Goal: Information Seeking & Learning: Learn about a topic

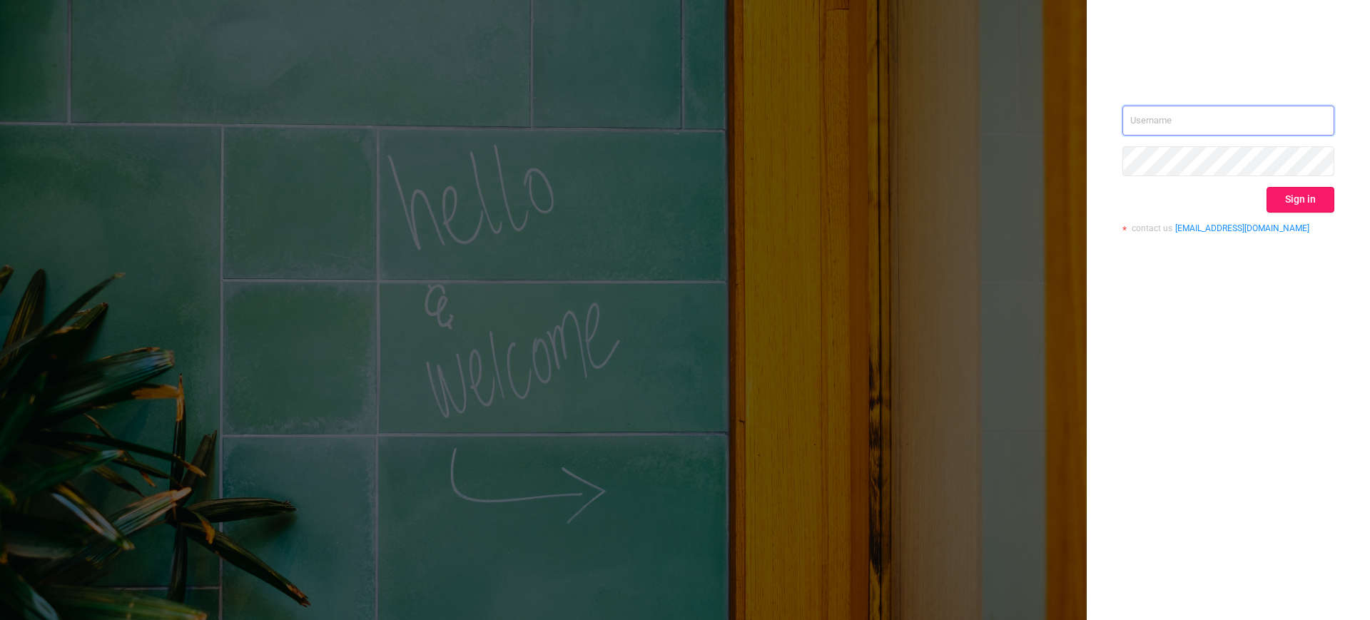
type input "barykin@betweenx.com"
click at [1287, 205] on button "Sign in" at bounding box center [1300, 200] width 68 height 26
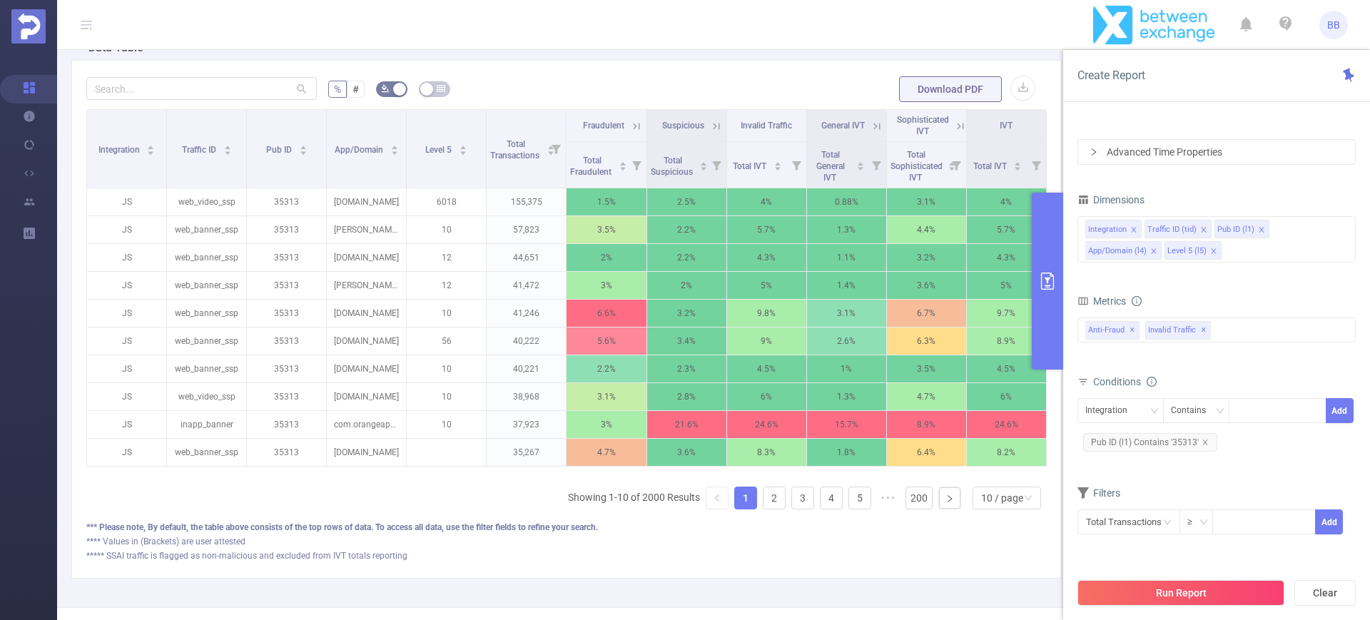
scroll to position [345, 0]
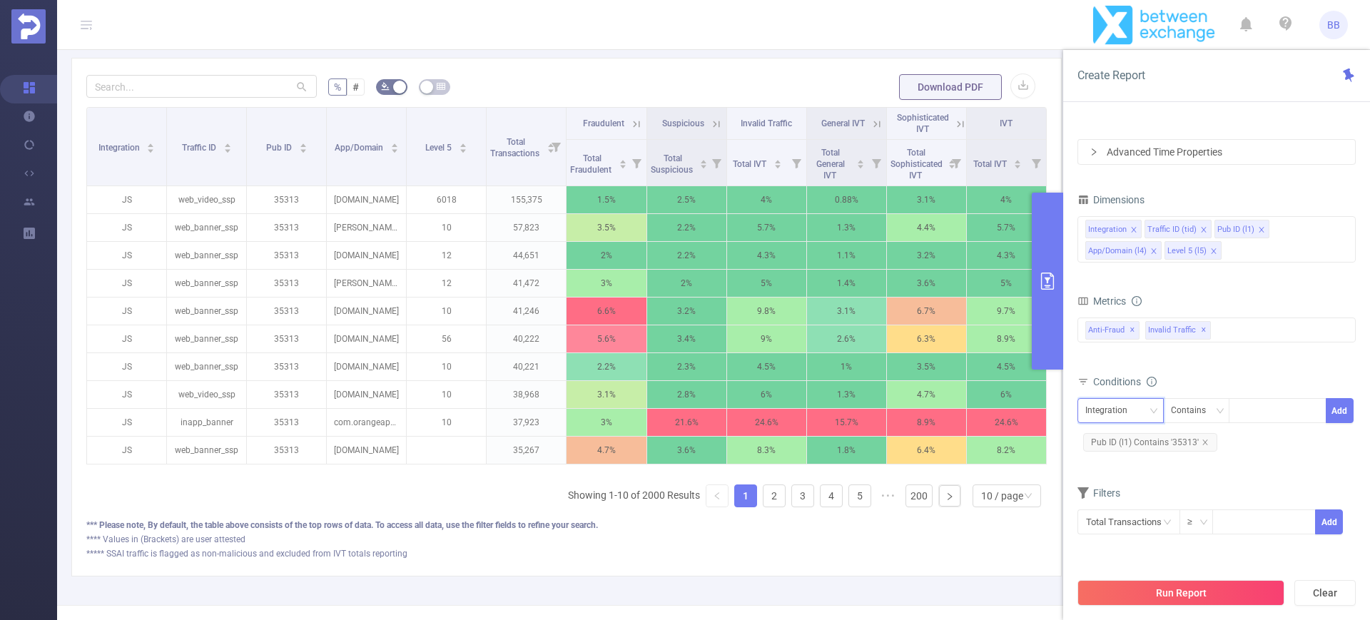
click at [1111, 407] on div "Integration" at bounding box center [1111, 411] width 52 height 24
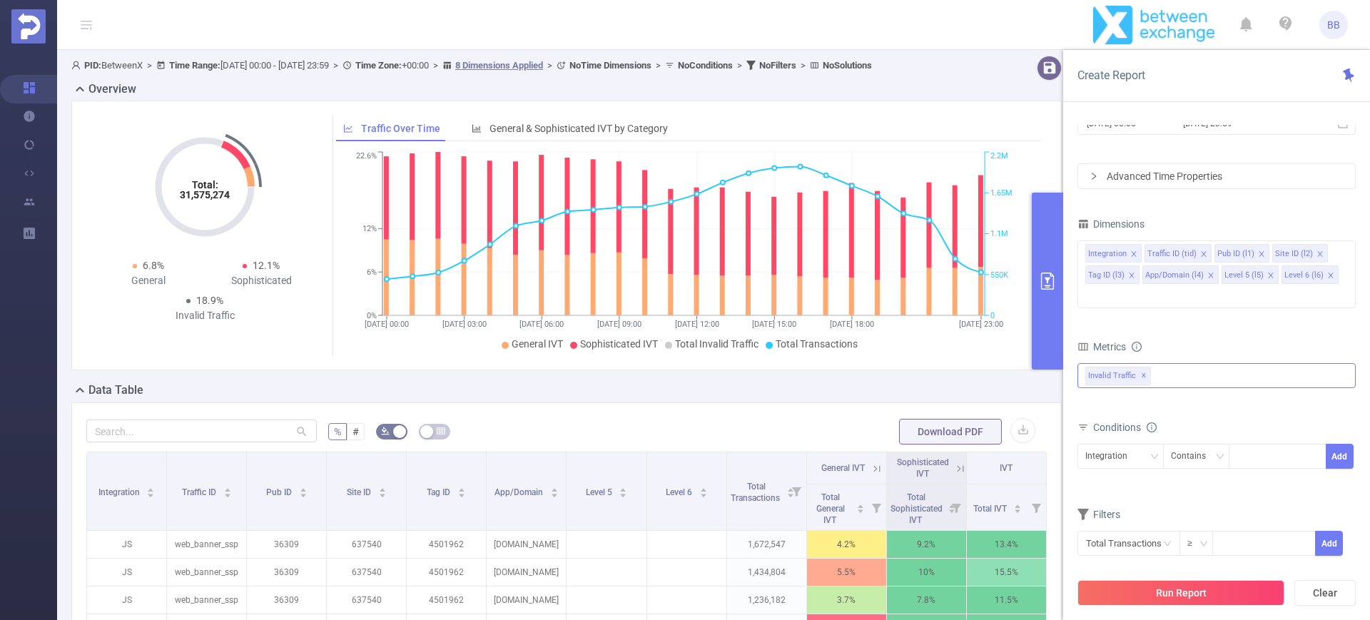
click at [1185, 363] on div "Invalid Traffic ✕" at bounding box center [1216, 375] width 278 height 25
click at [1185, 312] on form "Dimensions Integration Traffic ID (tid) Pub ID (l1) Site ID (l2) Tag ID (l3) Ap…" at bounding box center [1216, 394] width 278 height 360
click at [1126, 444] on div "Integration" at bounding box center [1111, 456] width 52 height 24
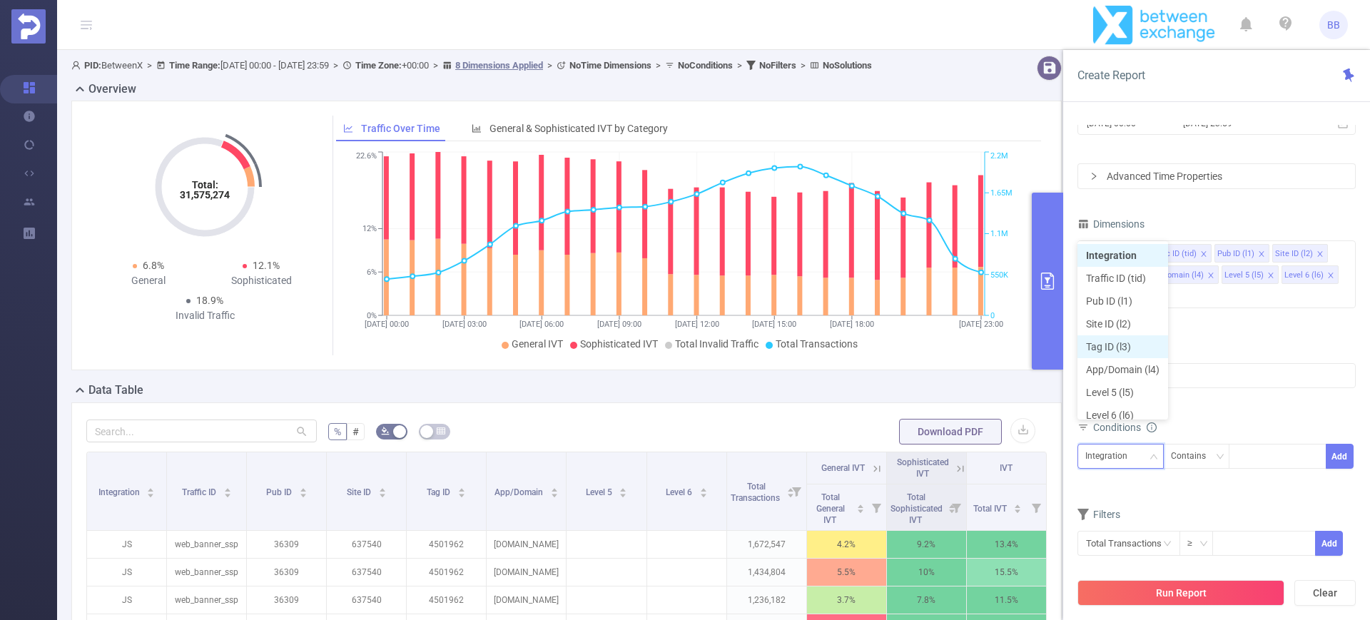
scroll to position [7, 0]
click at [1120, 290] on li "Pub ID (l1)" at bounding box center [1122, 293] width 91 height 23
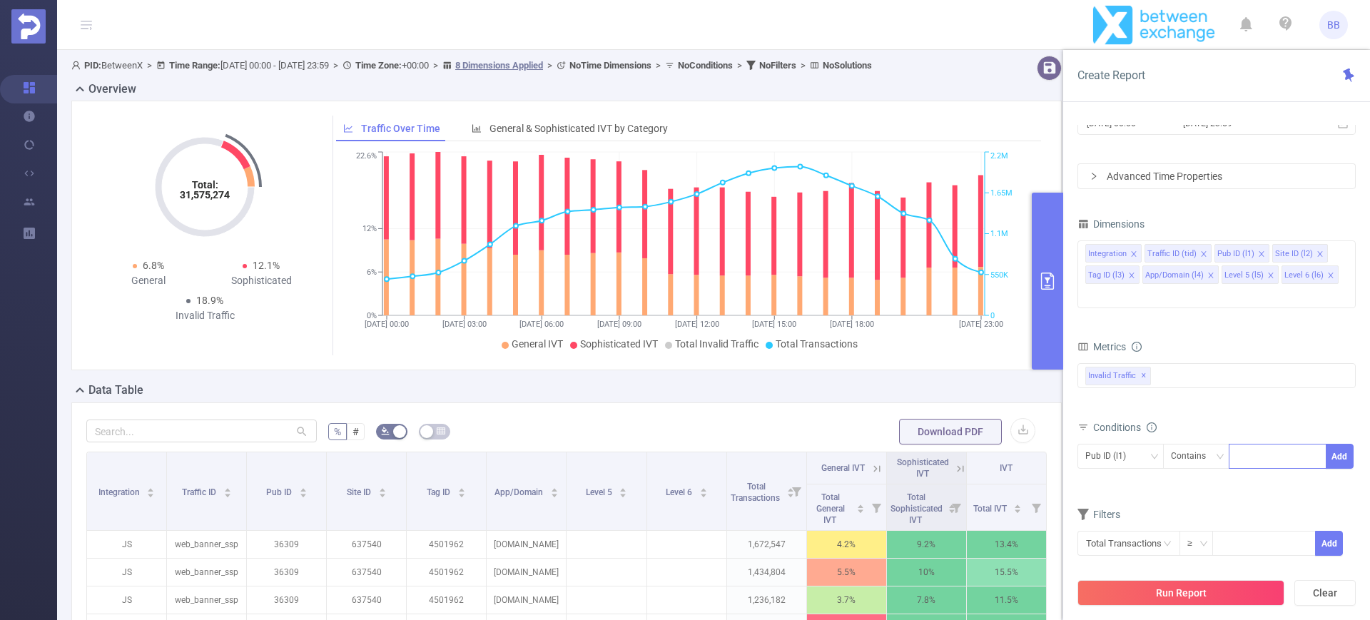
click at [1250, 444] on div at bounding box center [1277, 456] width 82 height 24
type input "45632"
click at [1304, 391] on div "Metrics bp_total brand-safety brand_is_solution bp_adult bp_arms bp_crime bp_de…" at bounding box center [1216, 377] width 278 height 80
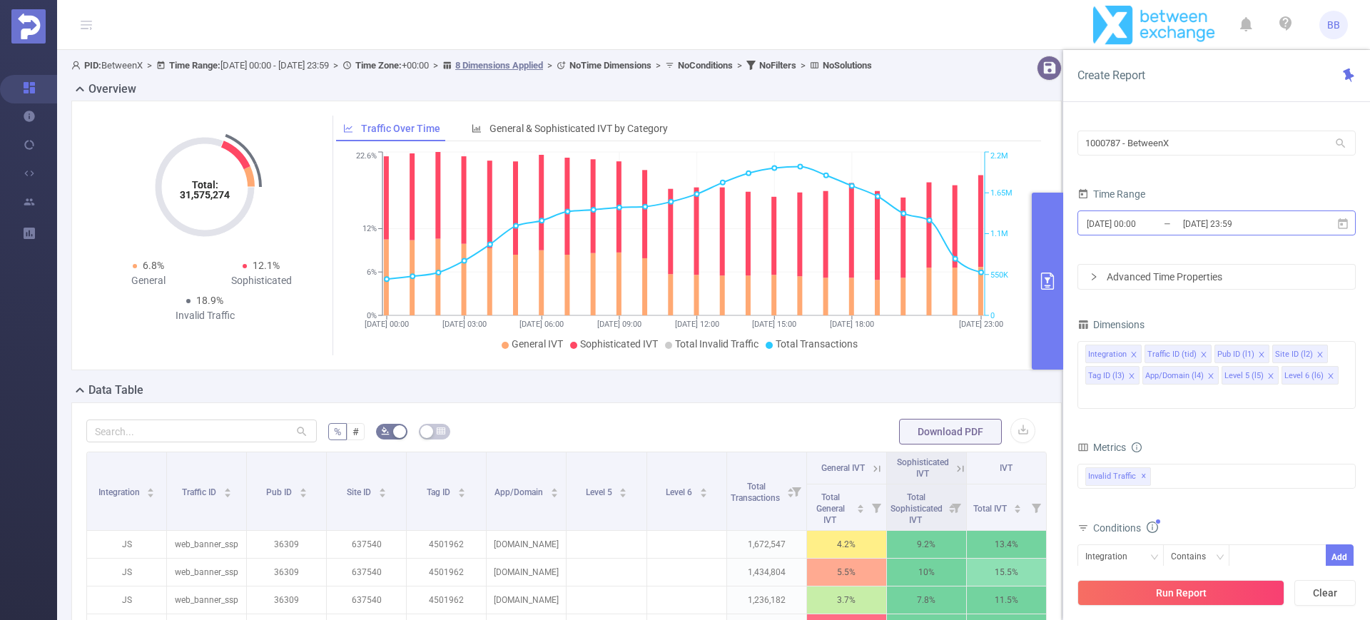
click at [1275, 222] on input "2023-05-15 23:59" at bounding box center [1239, 223] width 116 height 19
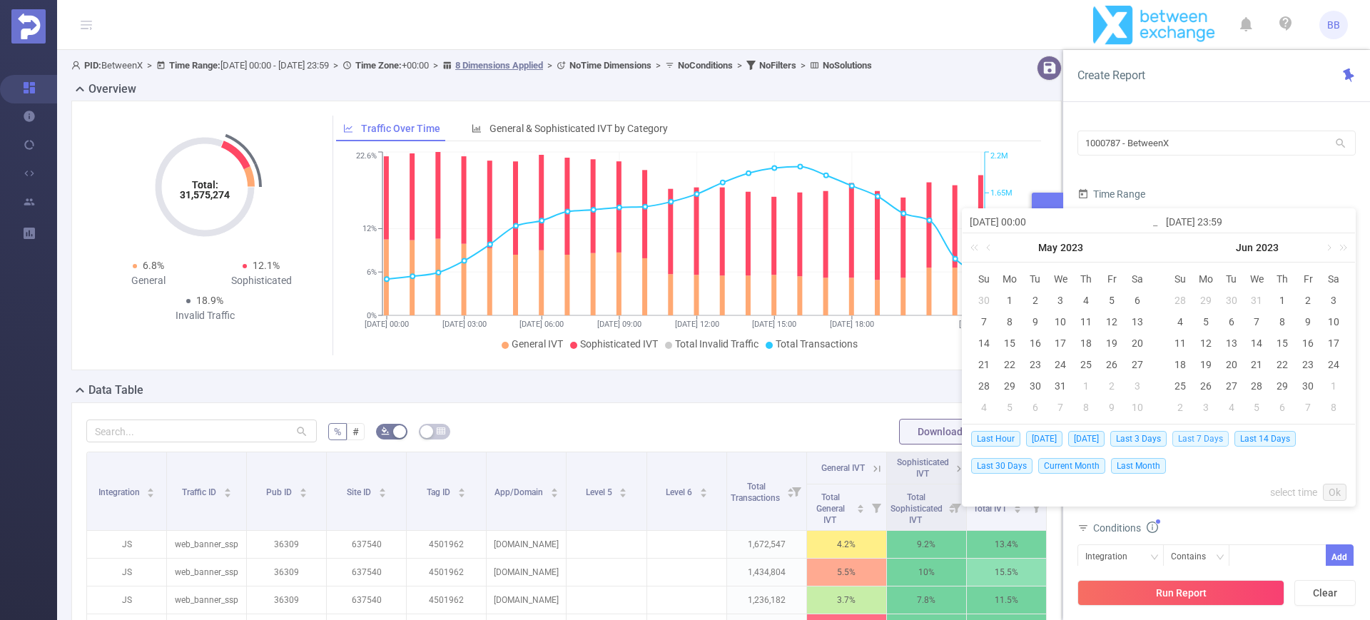
click at [1209, 442] on span "Last 7 Days" at bounding box center [1200, 439] width 56 height 16
type input "2025-09-16 00:00"
type input "2025-09-22 23:59"
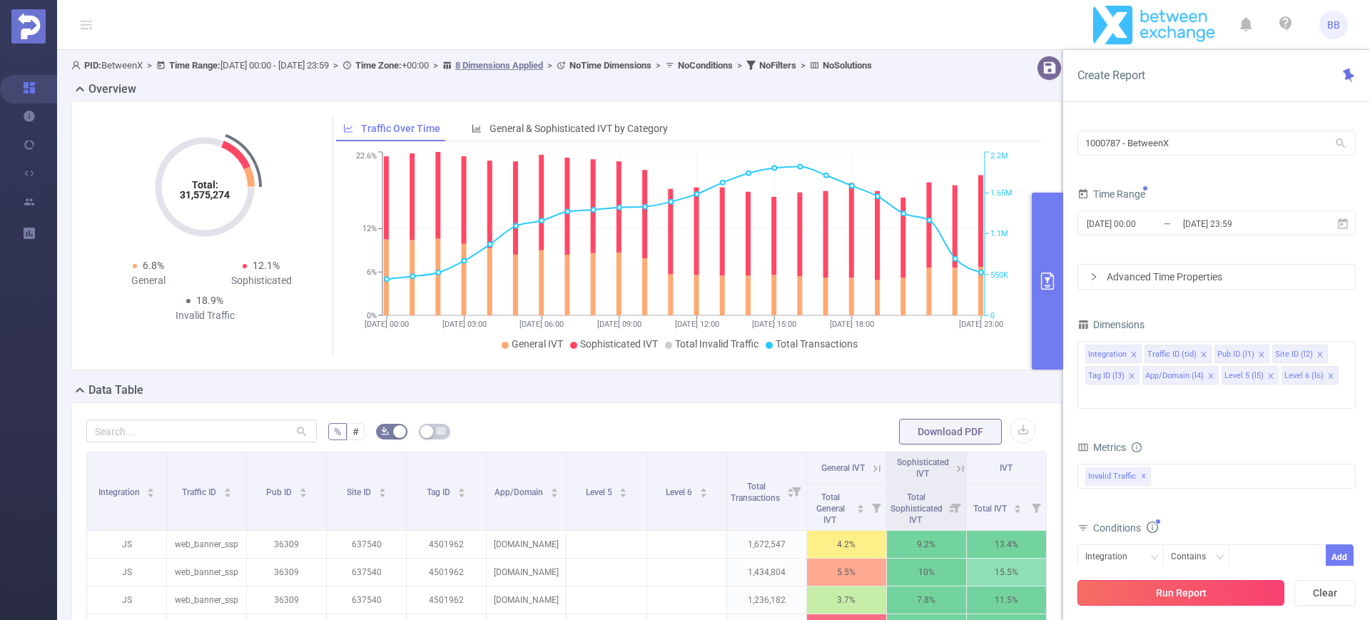
click at [1199, 596] on button "Run Report" at bounding box center [1180, 593] width 207 height 26
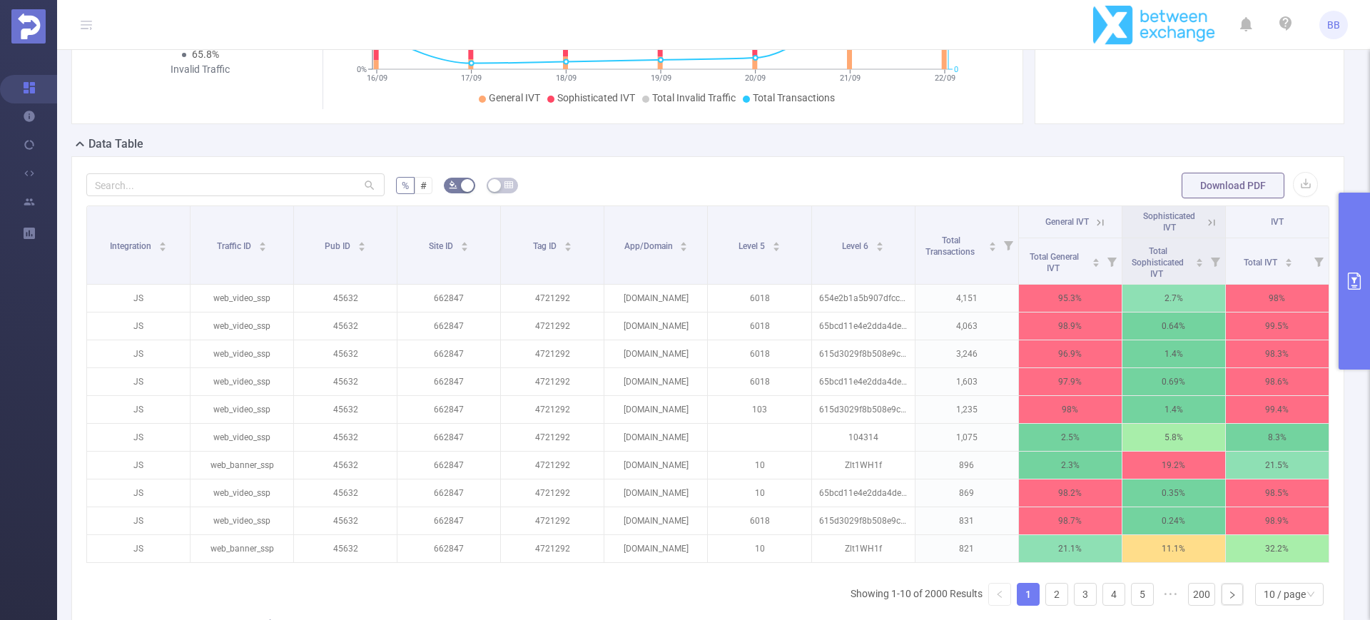
scroll to position [249, 0]
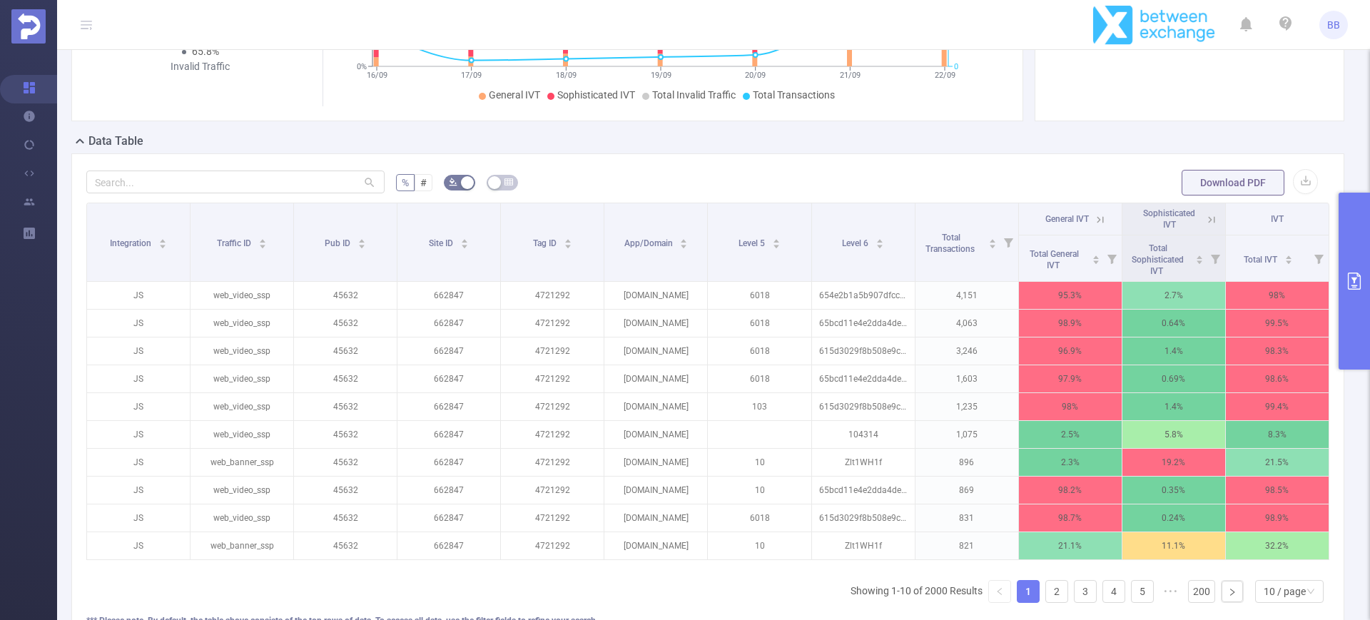
click at [1365, 253] on button "primary" at bounding box center [1353, 281] width 31 height 177
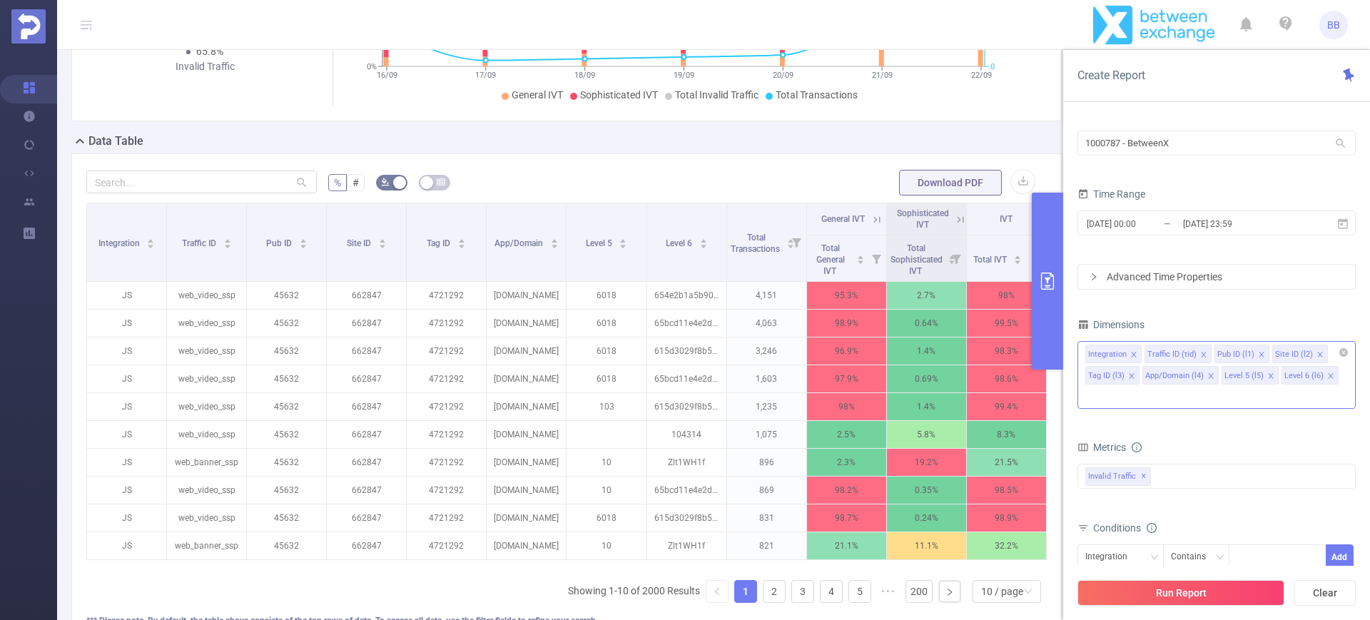
click at [1327, 376] on icon "icon: close" at bounding box center [1330, 375] width 7 height 7
click at [1267, 372] on icon "icon: close" at bounding box center [1270, 375] width 7 height 7
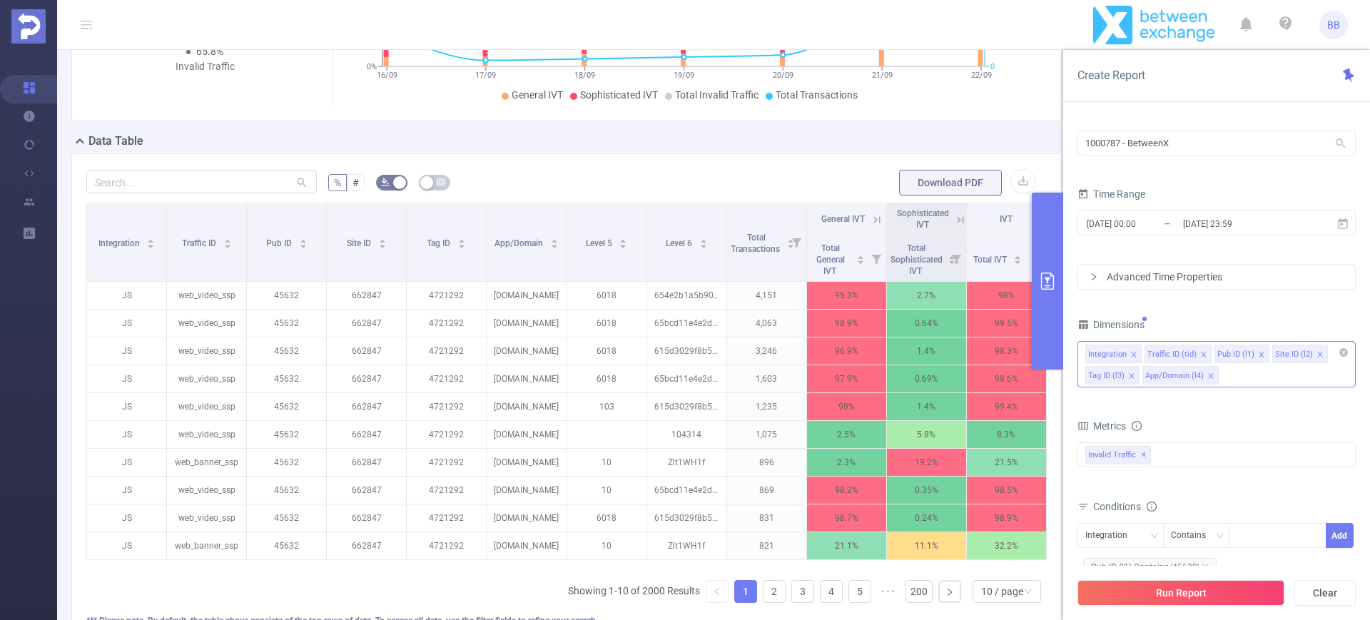
click at [1208, 374] on icon "icon: close" at bounding box center [1210, 375] width 7 height 7
click at [1193, 584] on button "Run Report" at bounding box center [1180, 593] width 207 height 26
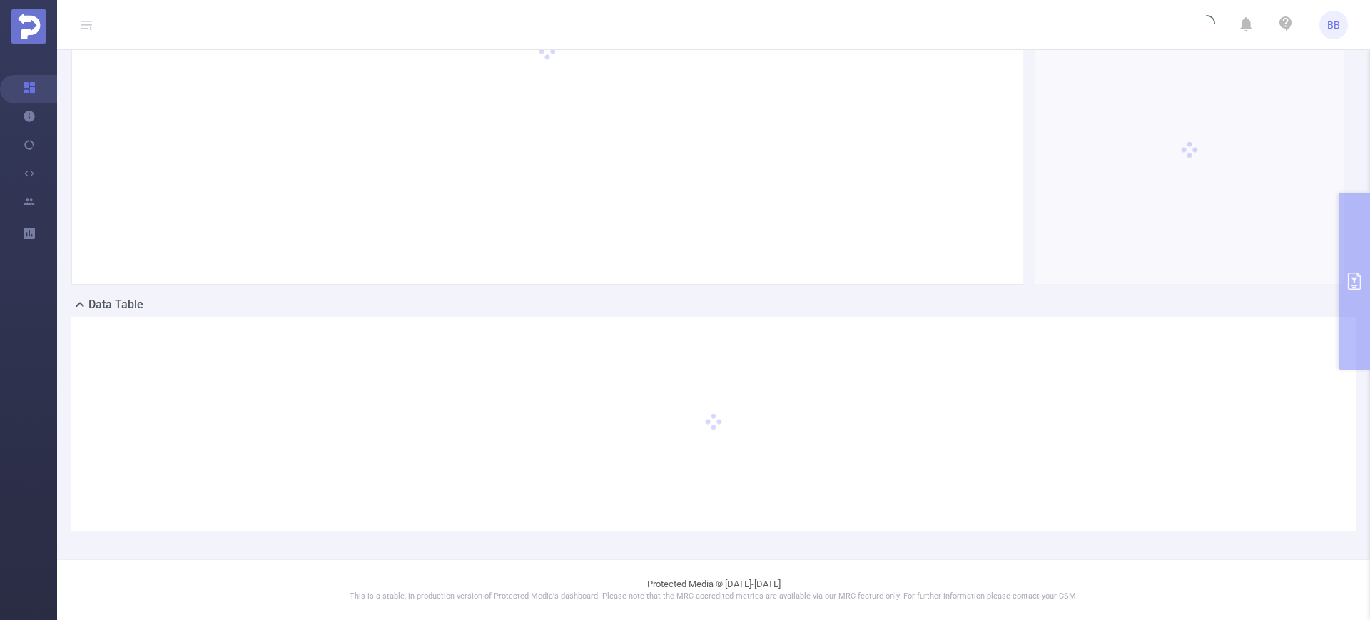
scroll to position [86, 0]
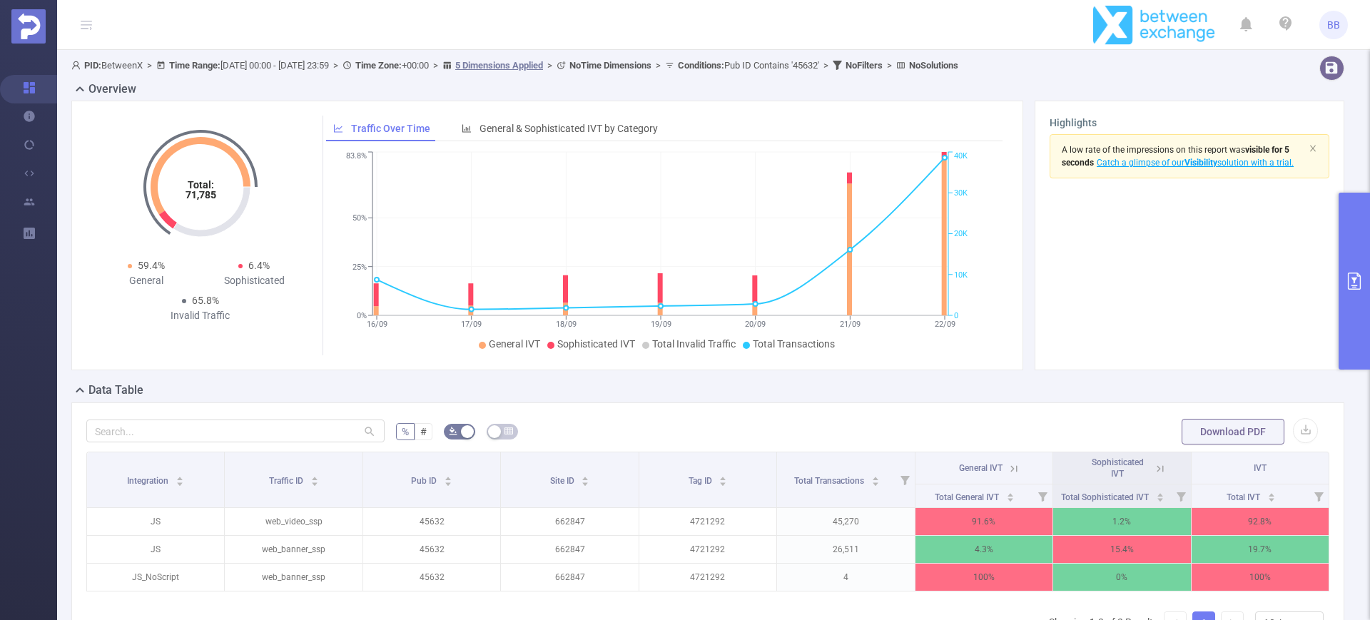
scroll to position [172, 0]
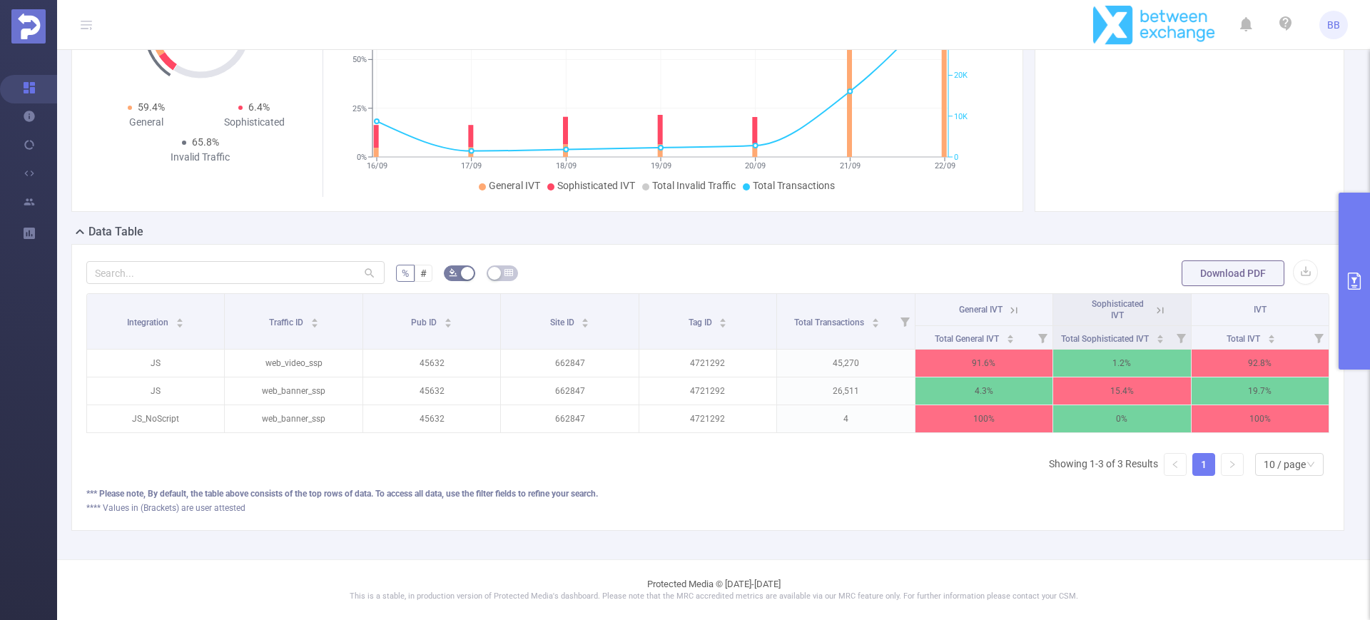
click at [1012, 223] on div "Data Table" at bounding box center [713, 233] width 1284 height 20
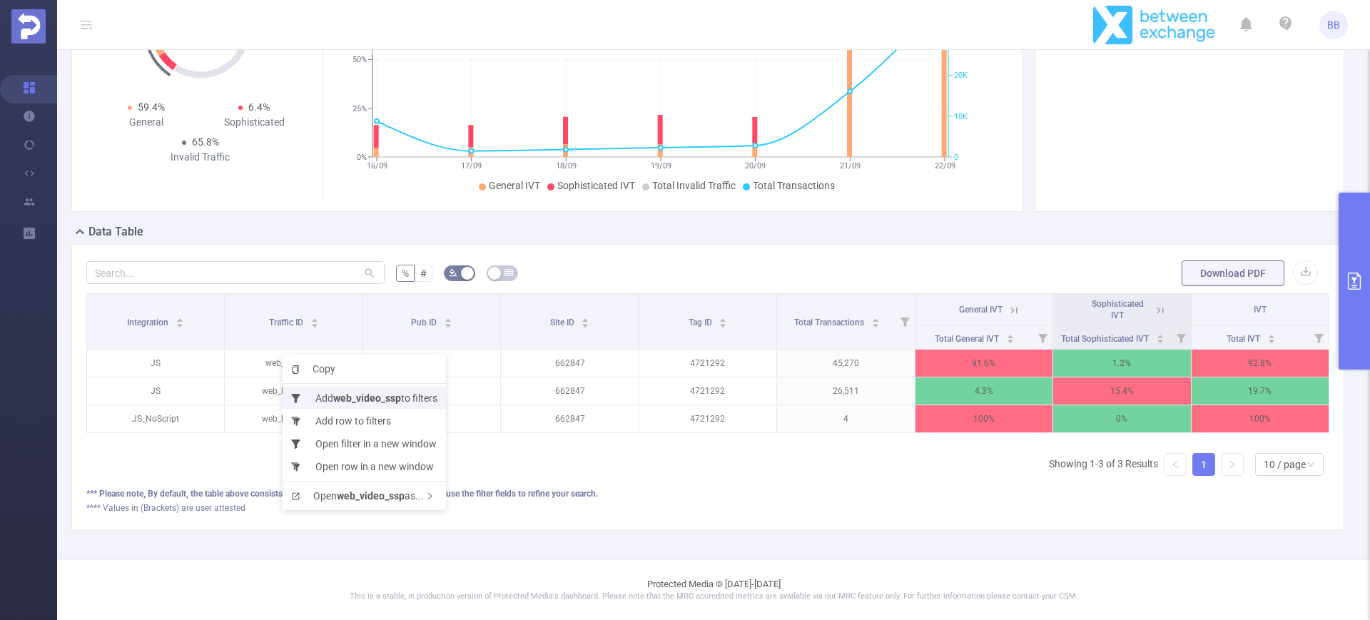
click at [322, 394] on li "Add web_video_ssp to filters" at bounding box center [363, 398] width 163 height 23
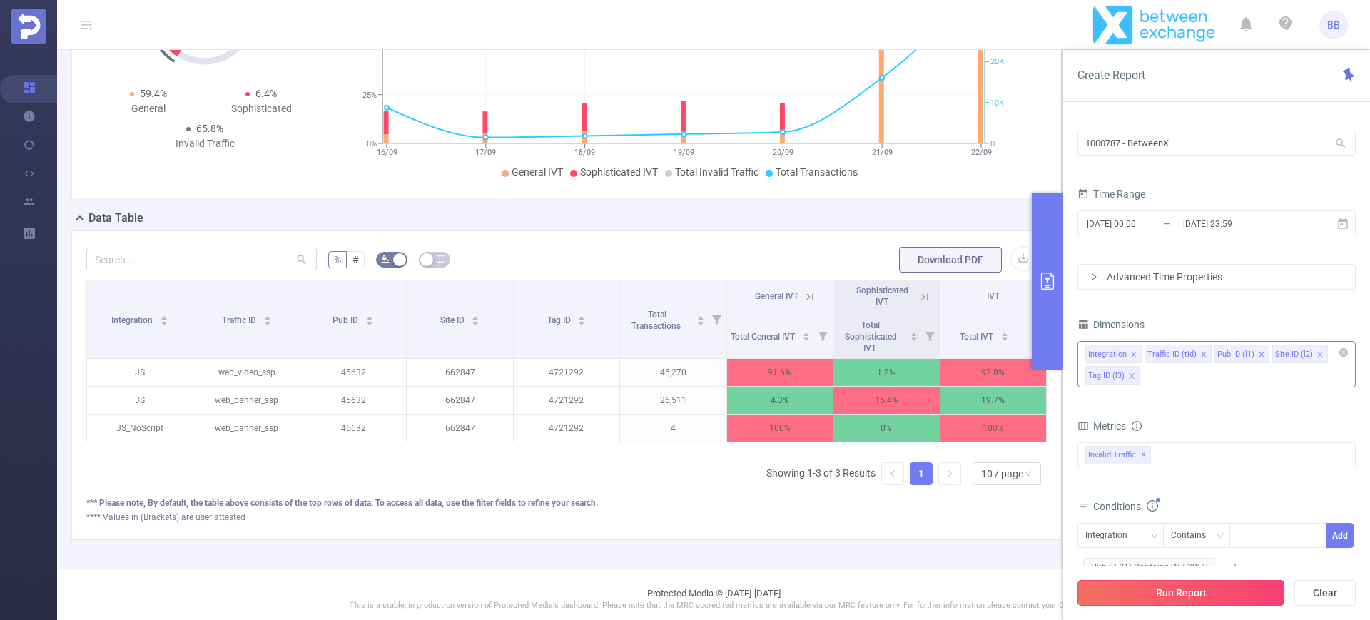
click at [1228, 598] on button "Run Report" at bounding box center [1180, 593] width 207 height 26
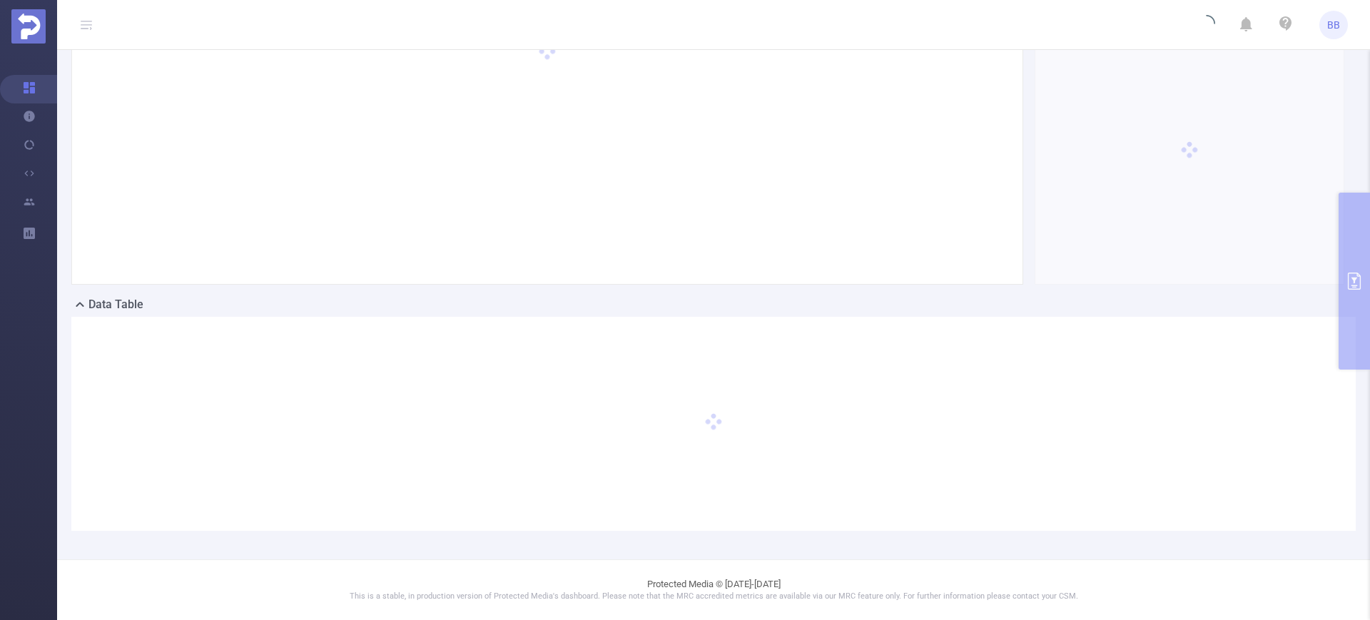
scroll to position [86, 0]
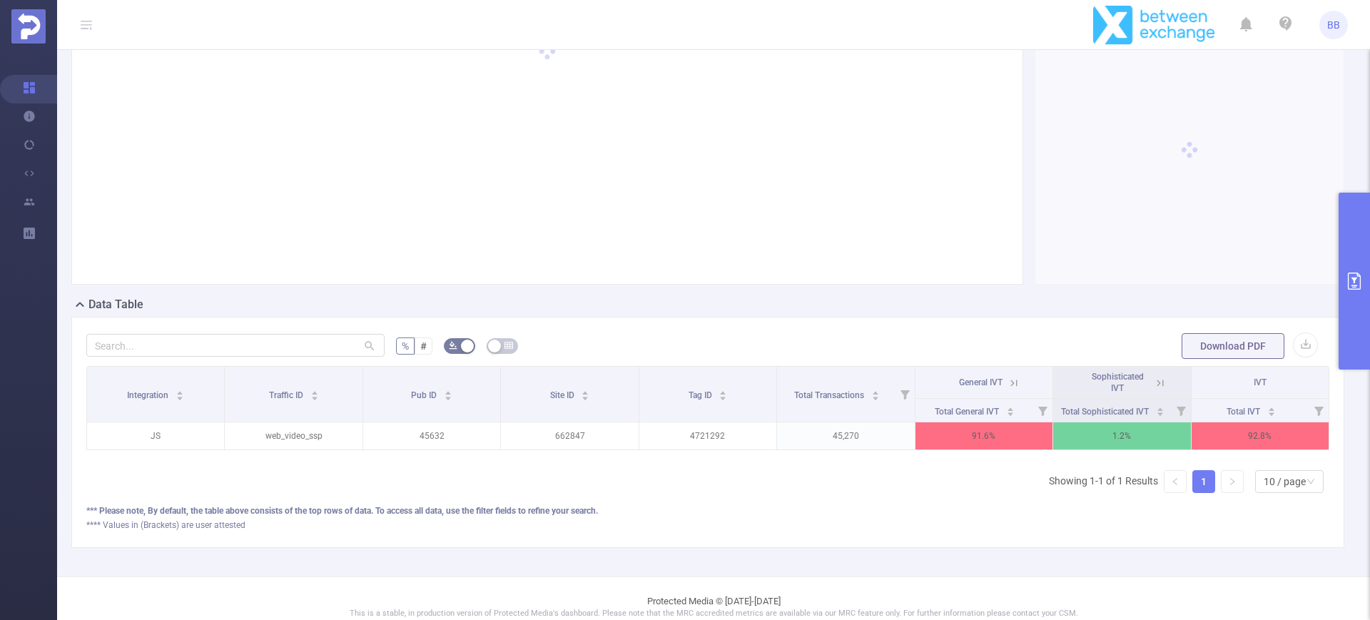
click at [1354, 250] on button "primary" at bounding box center [1353, 281] width 31 height 177
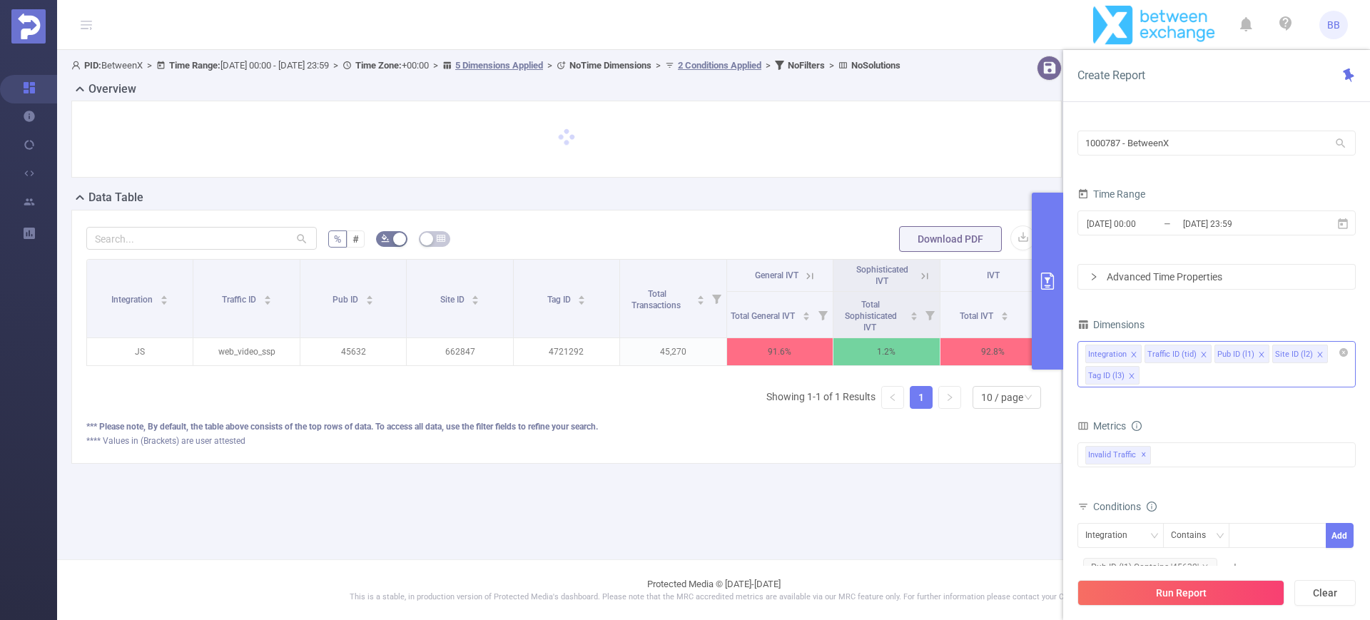
click at [1272, 372] on div "Integration Traffic ID (tid) Pub ID (l1) Site ID (l2) Tag ID (l3)" at bounding box center [1216, 364] width 278 height 46
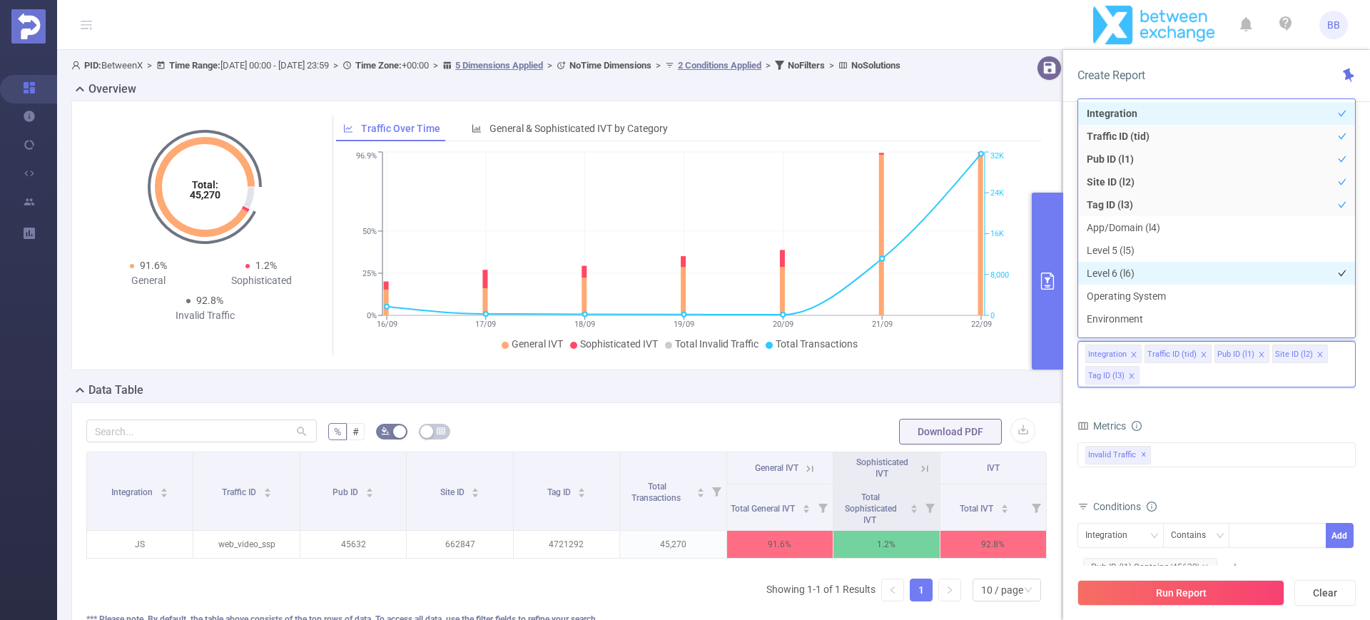
scroll to position [16, 0]
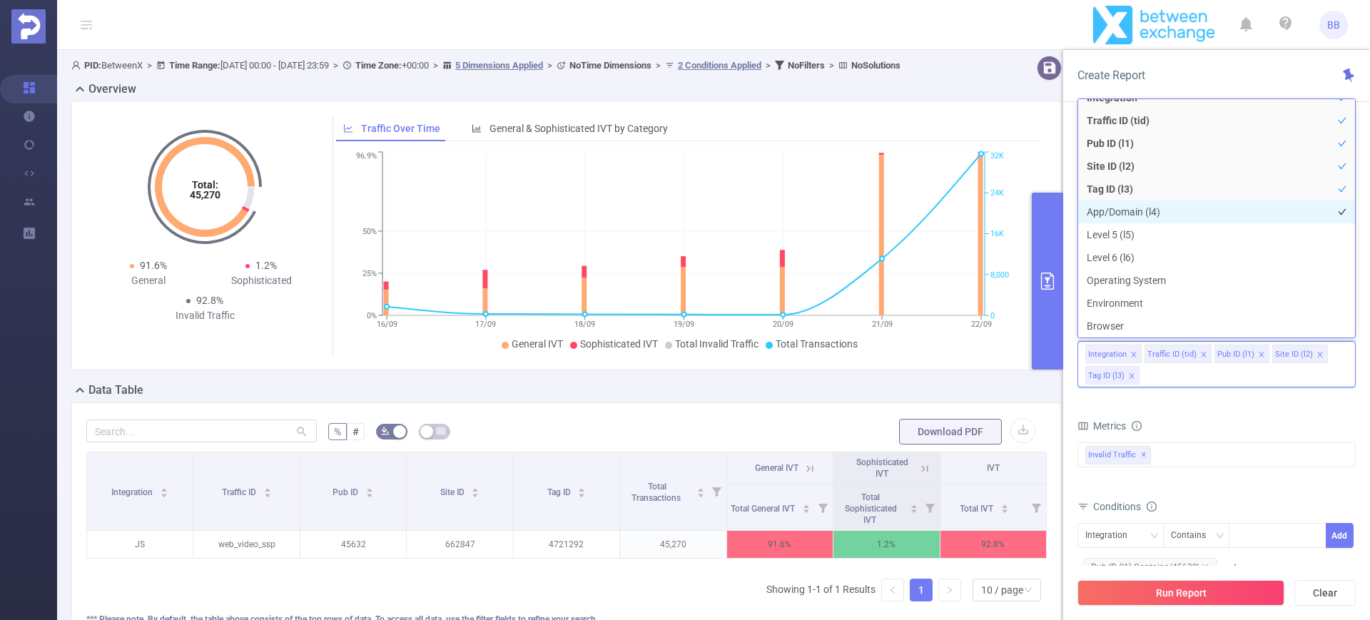
click at [1176, 213] on li "App/Domain (l4)" at bounding box center [1216, 211] width 277 height 23
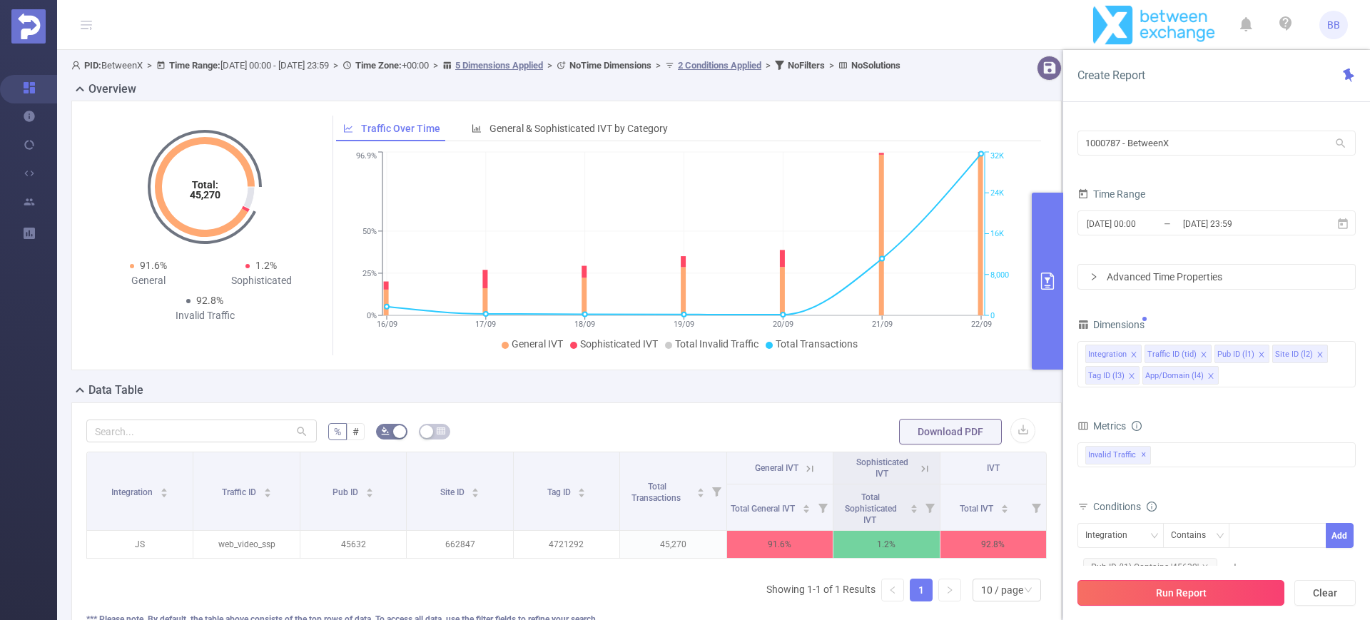
click at [1194, 594] on button "Run Report" at bounding box center [1180, 593] width 207 height 26
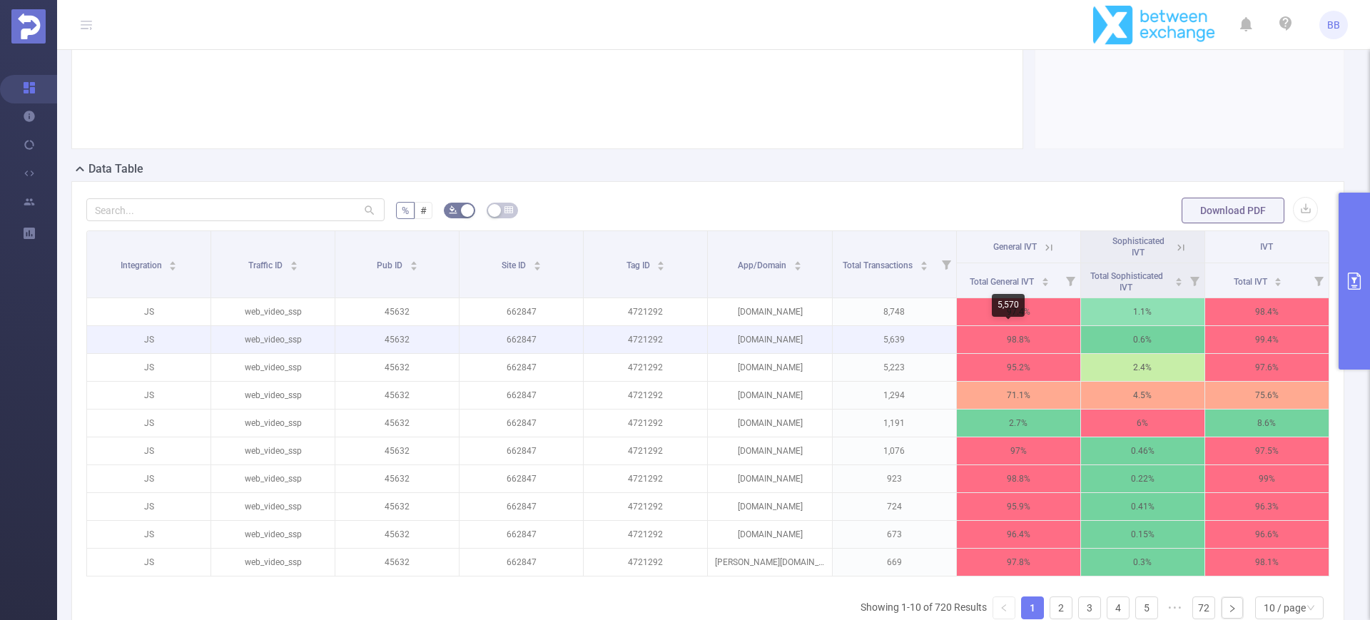
scroll to position [378, 0]
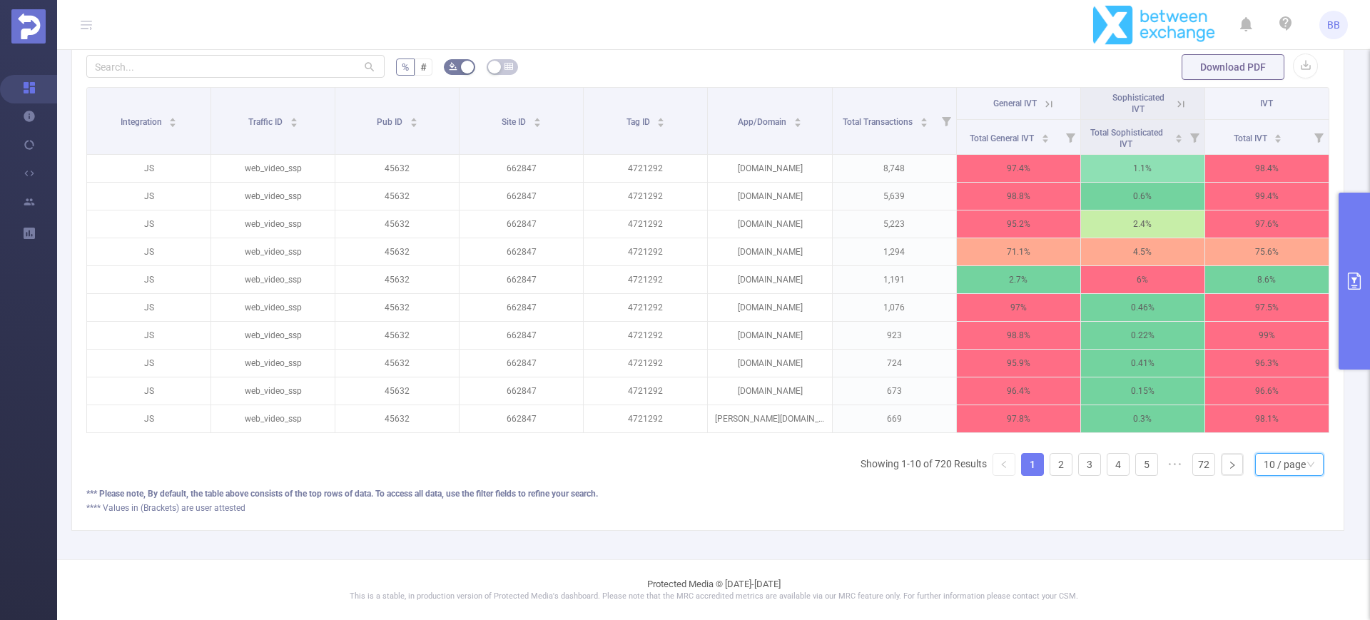
click at [1263, 461] on div "10 / page" at bounding box center [1284, 464] width 42 height 21
click at [1255, 446] on li "50 / page" at bounding box center [1274, 452] width 68 height 23
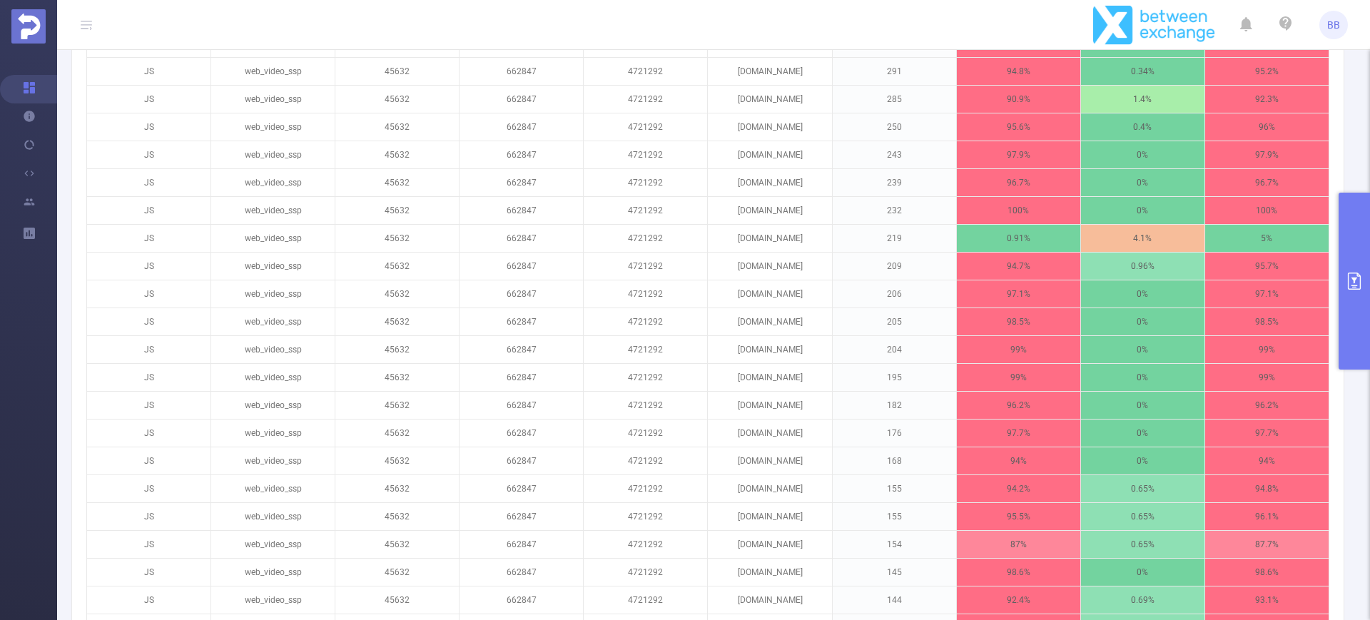
scroll to position [1039, 0]
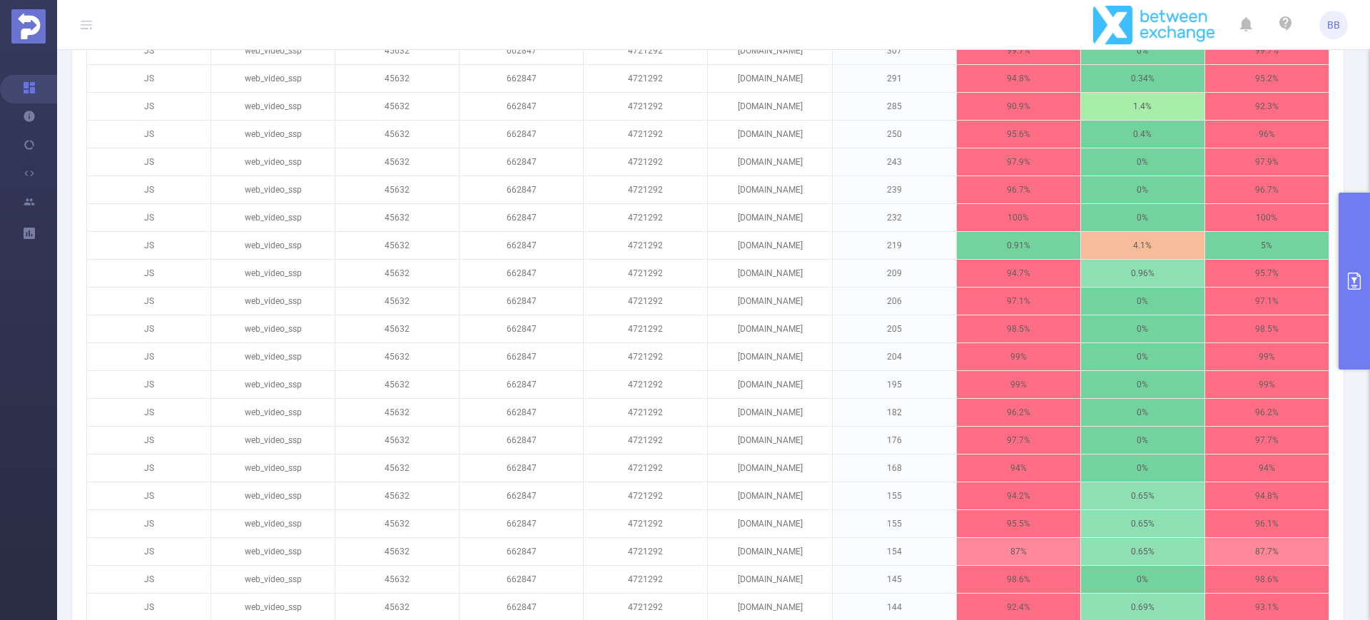
click at [1345, 246] on button "primary" at bounding box center [1353, 281] width 31 height 177
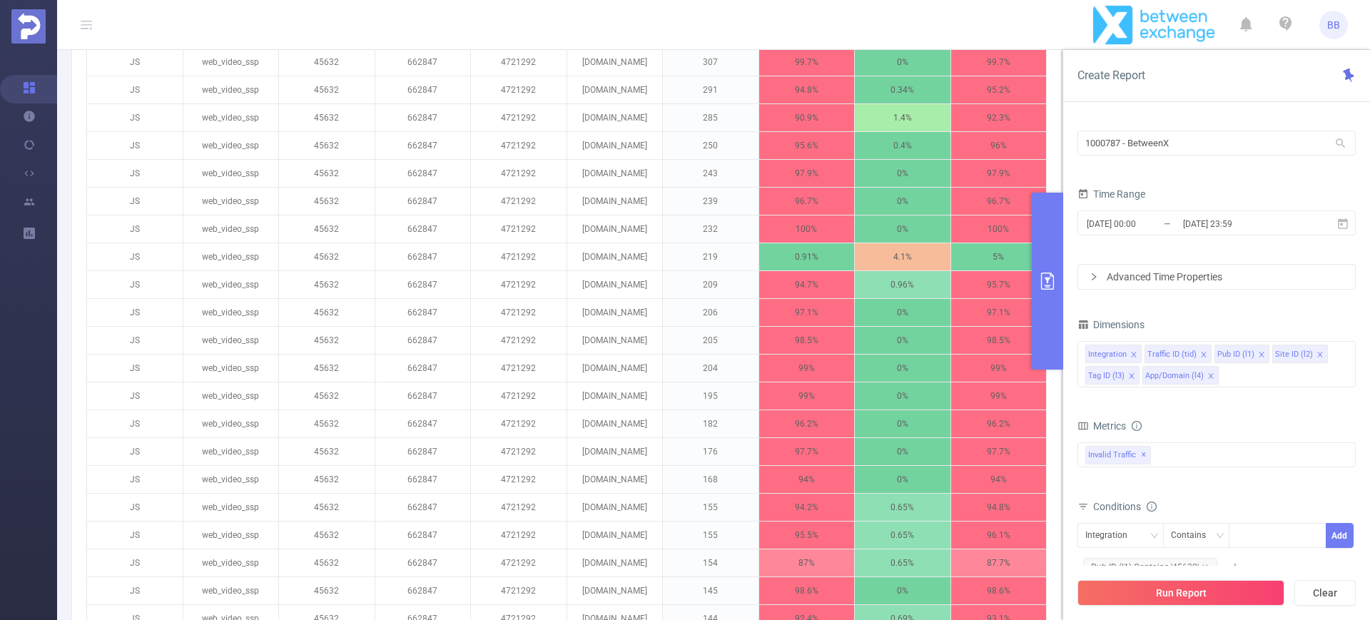
click at [1208, 372] on icon "icon: close" at bounding box center [1210, 375] width 7 height 7
click at [1208, 371] on div "Integration Traffic ID (tid) Pub ID (l1) Site ID (l2) Tag ID (l3)" at bounding box center [1216, 364] width 278 height 46
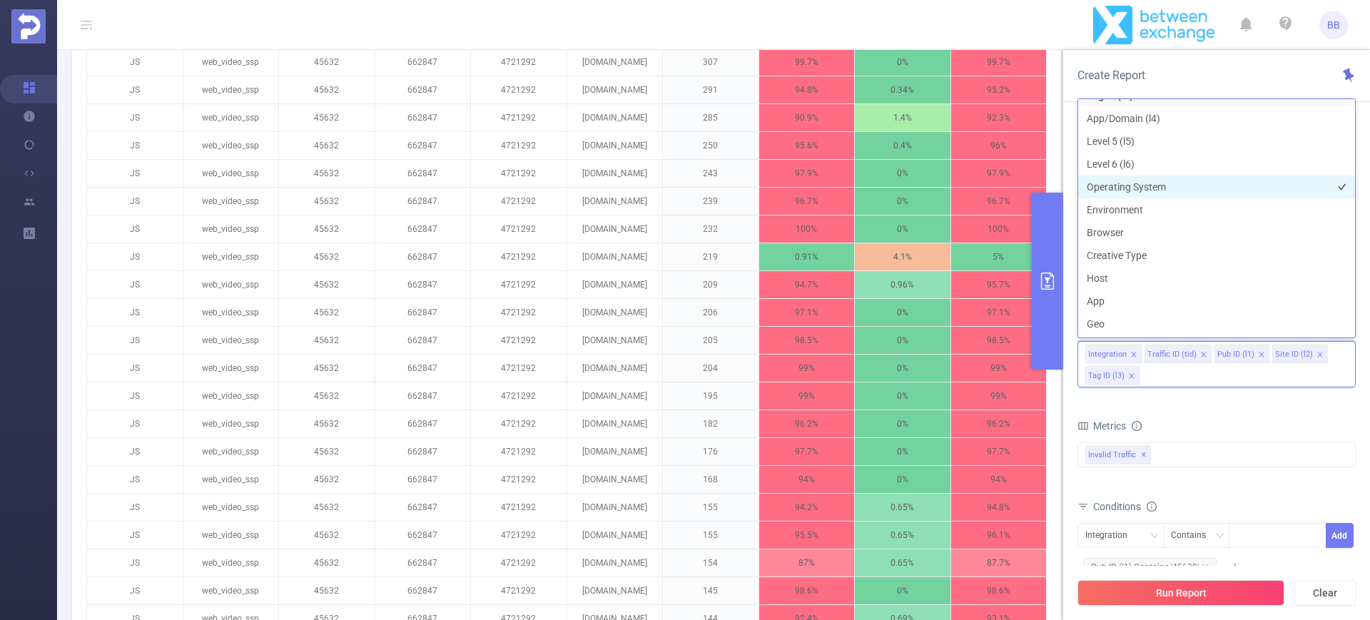
scroll to position [116, 0]
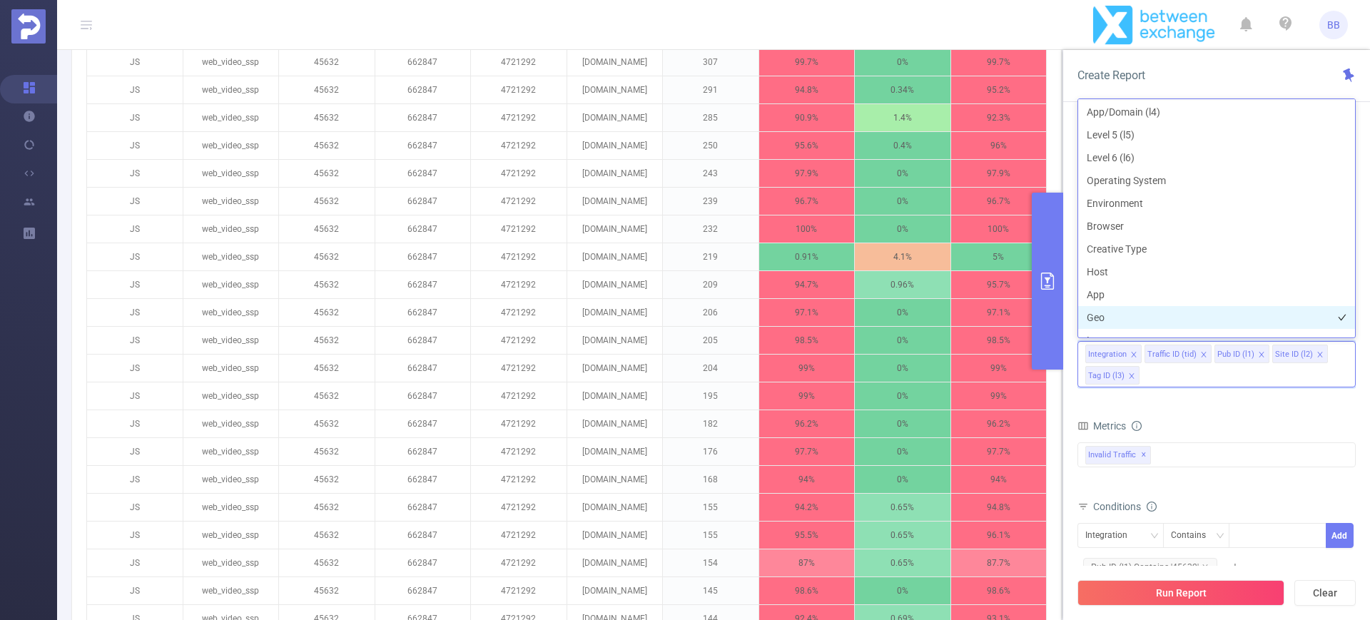
click at [1131, 324] on li "Geo" at bounding box center [1216, 317] width 277 height 23
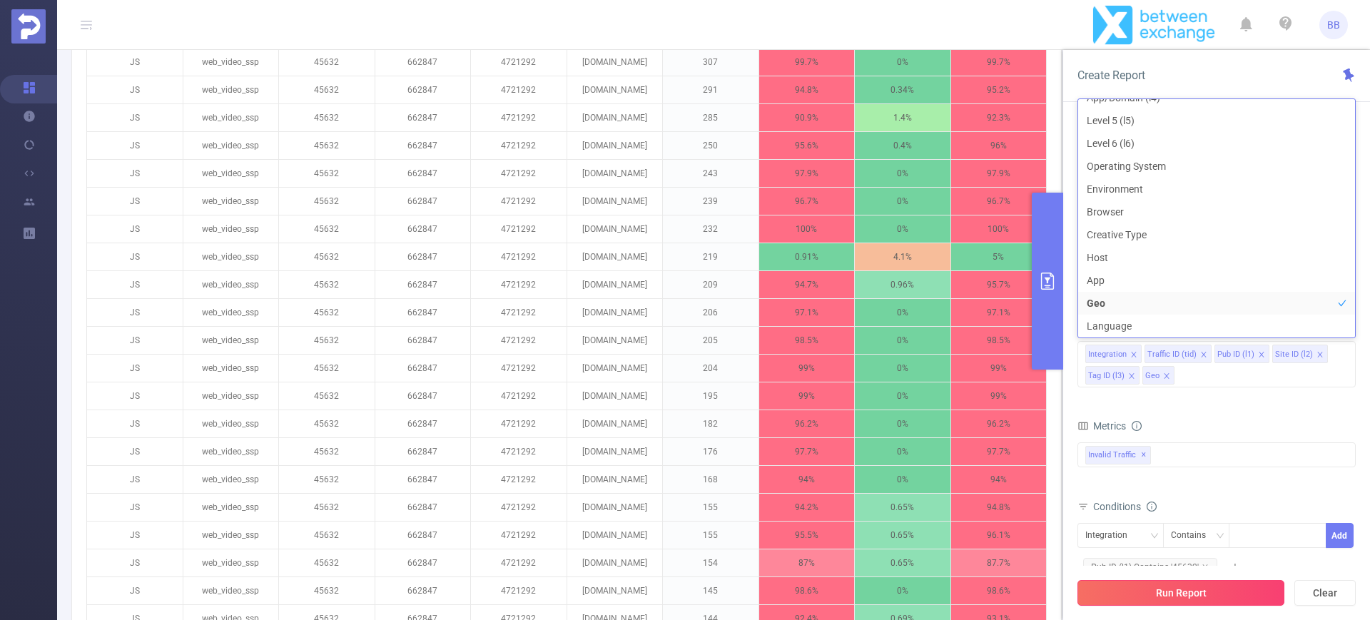
click at [1163, 597] on button "Run Report" at bounding box center [1180, 593] width 207 height 26
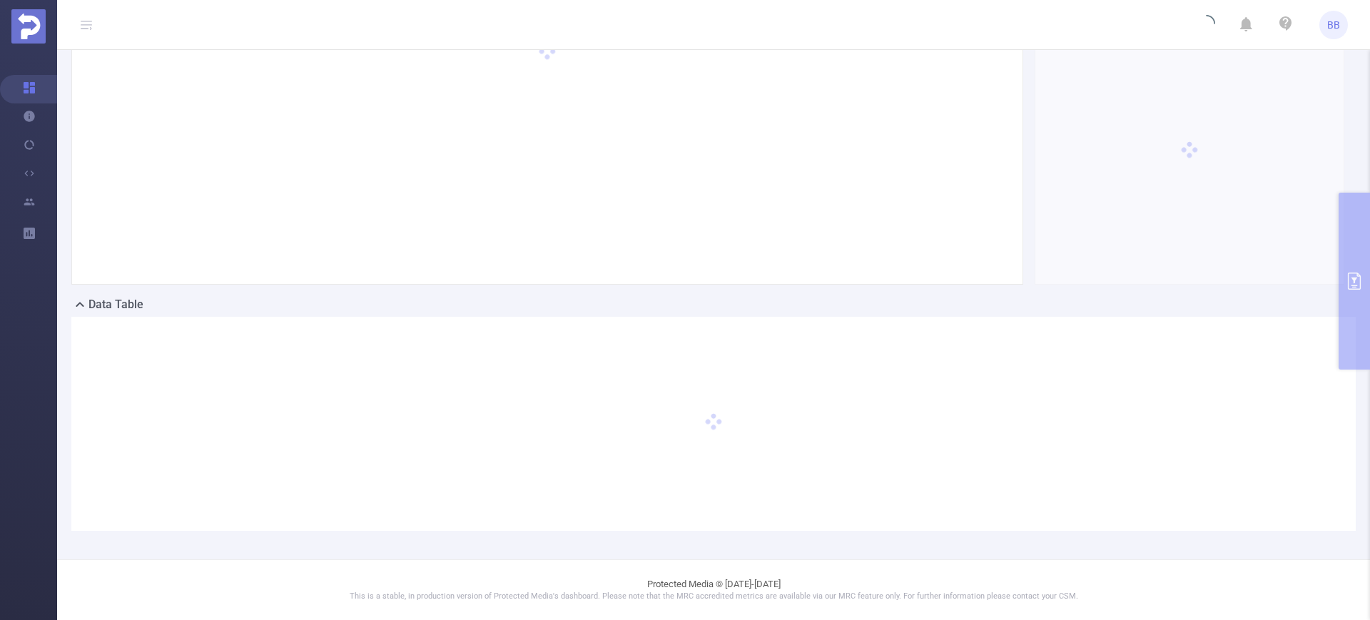
scroll to position [0, 0]
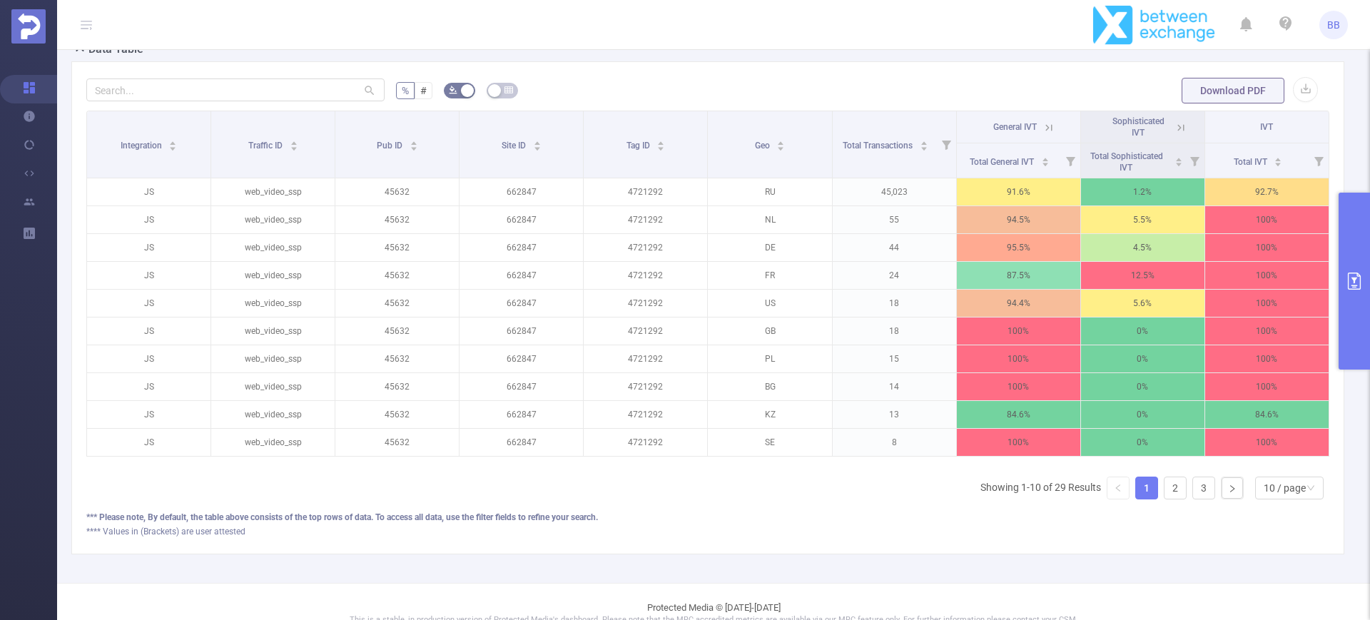
scroll to position [340, 0]
click at [1360, 222] on button "primary" at bounding box center [1353, 281] width 31 height 177
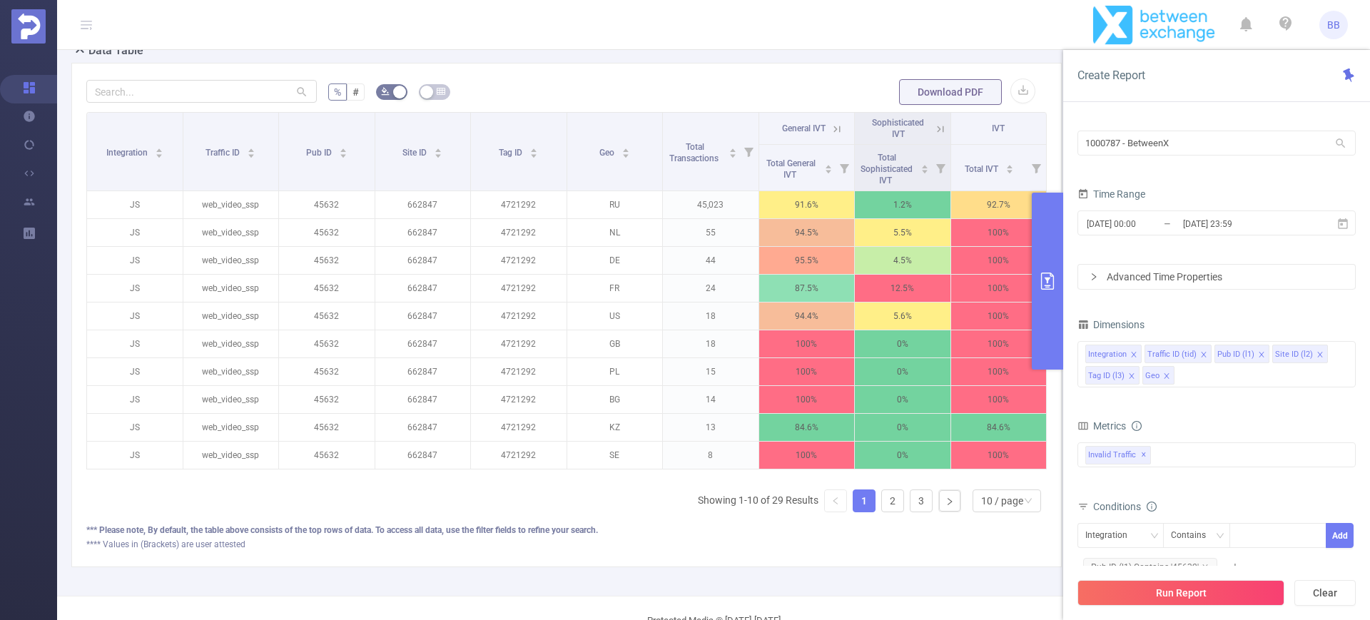
click at [1164, 374] on icon "icon: close" at bounding box center [1166, 375] width 7 height 7
click at [1164, 374] on div "Integration Traffic ID (tid) Pub ID (l1) Site ID (l2) Tag ID (l3)" at bounding box center [1216, 364] width 278 height 46
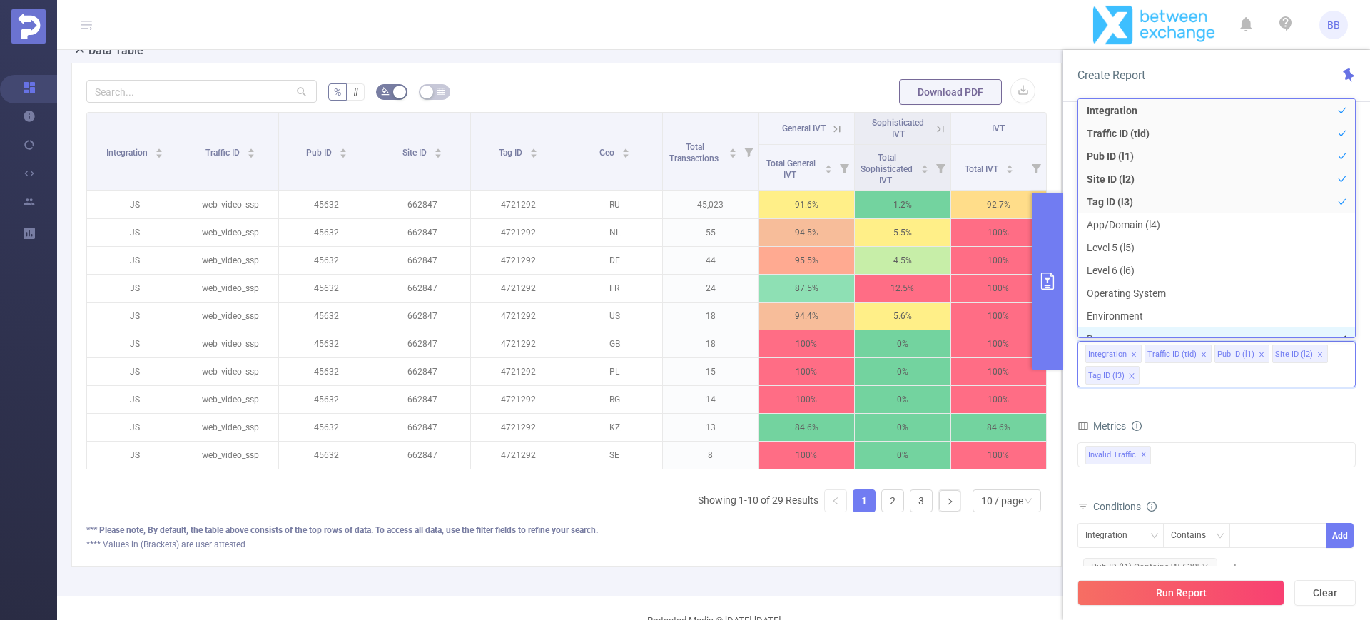
scroll to position [16, 0]
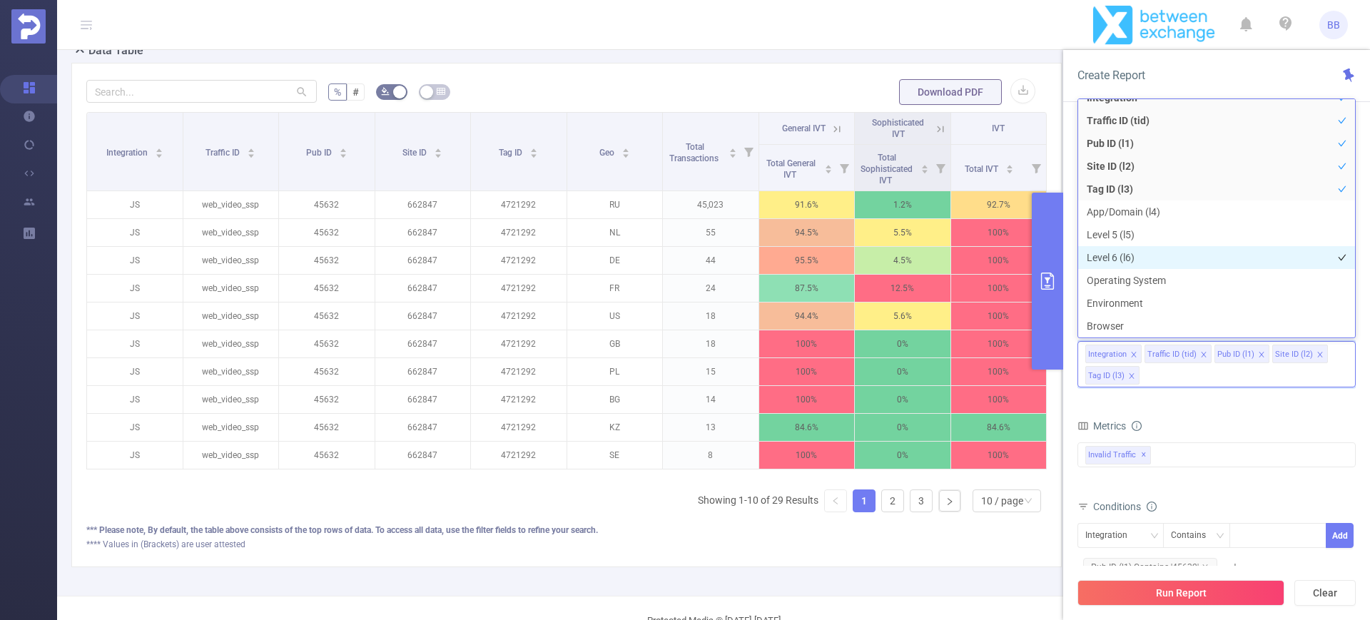
click at [1160, 258] on li "Level 6 (l6)" at bounding box center [1216, 257] width 277 height 23
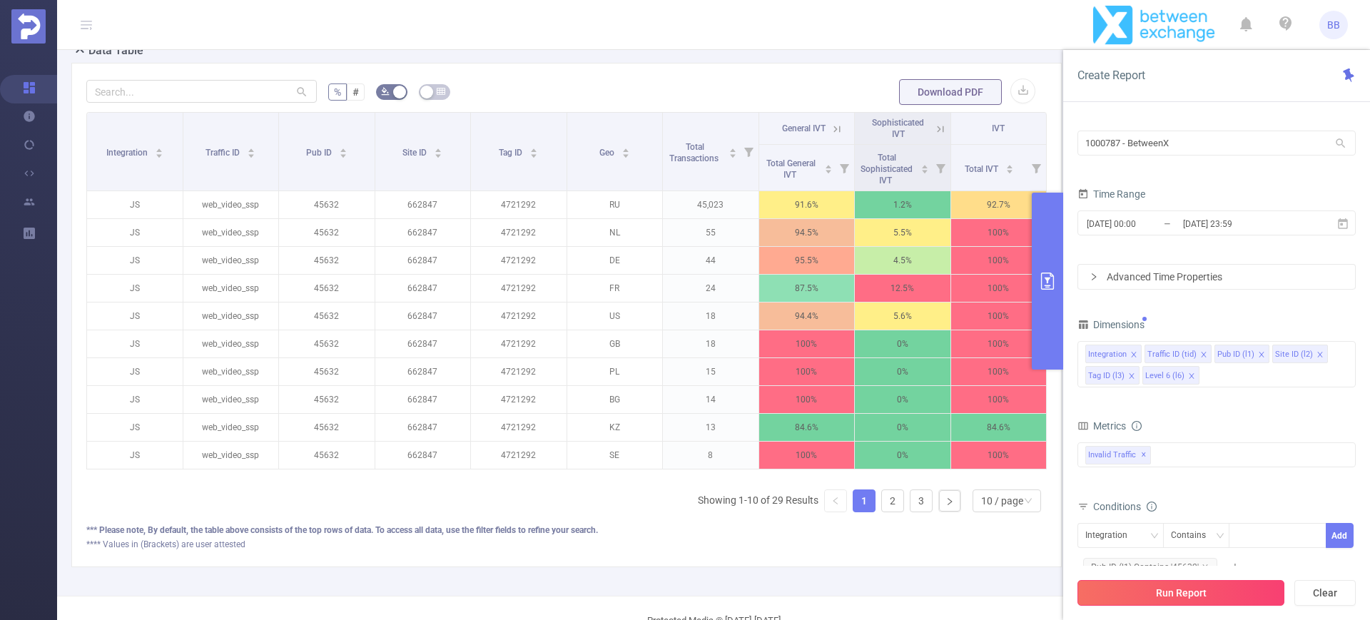
click at [1151, 594] on button "Run Report" at bounding box center [1180, 593] width 207 height 26
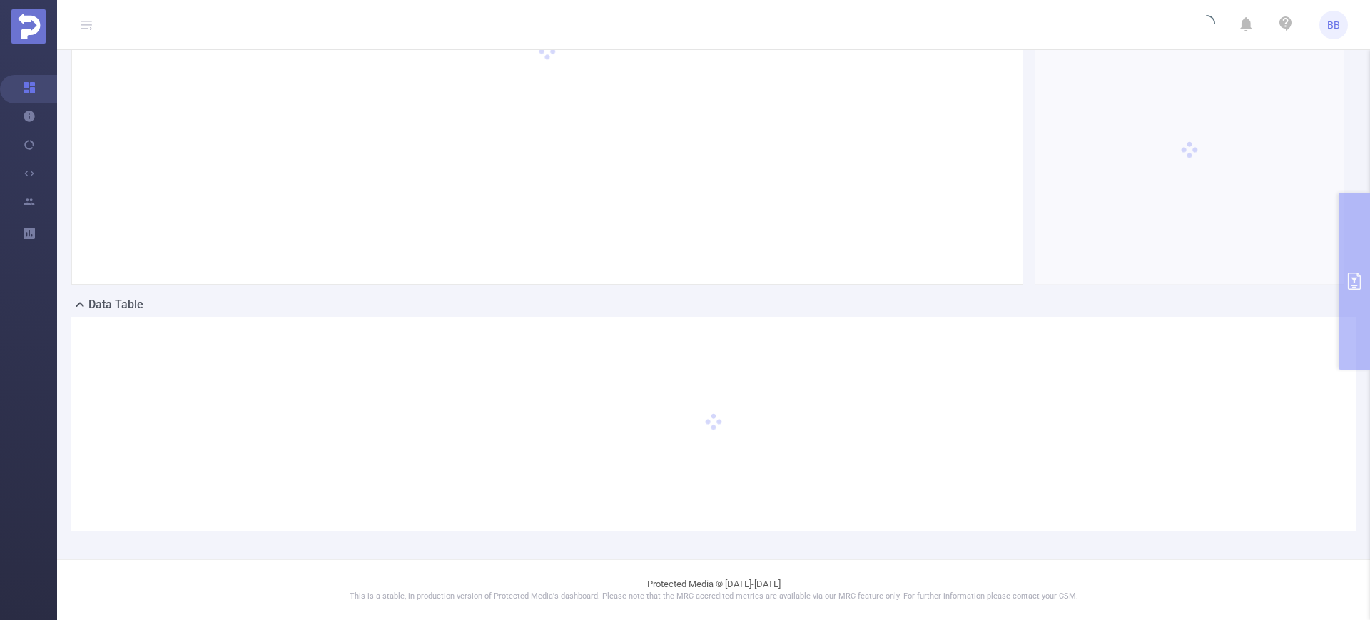
scroll to position [86, 0]
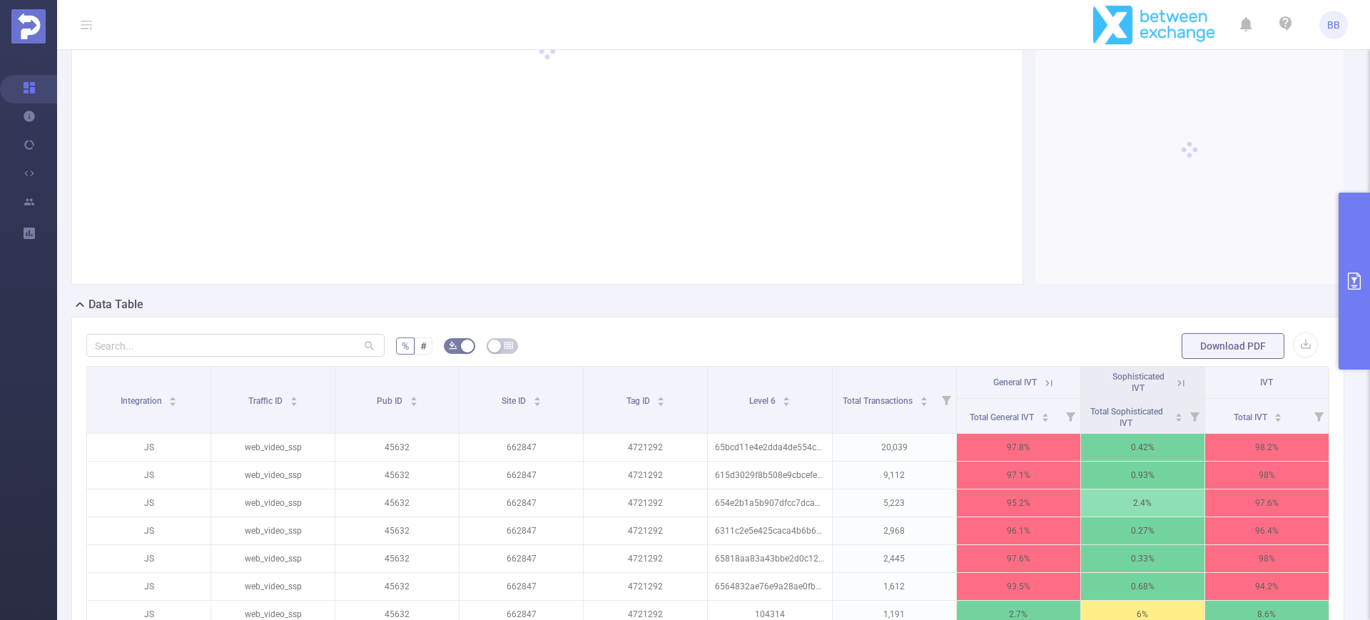
scroll to position [378, 0]
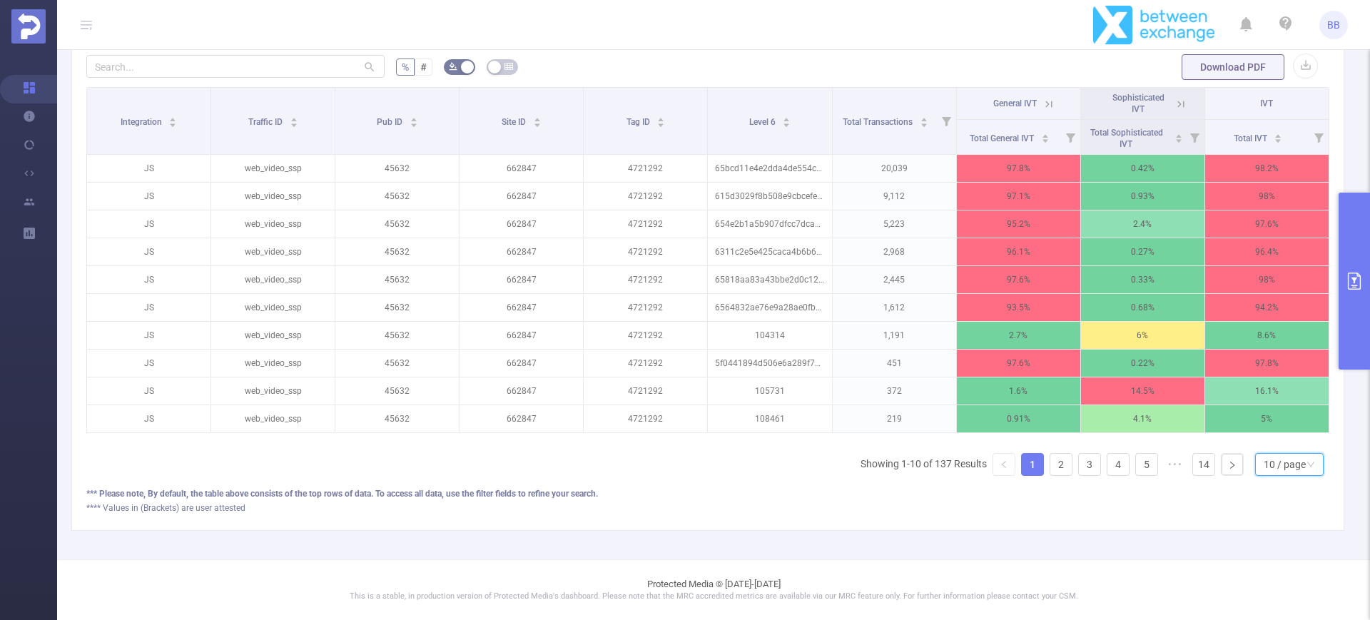
click at [1263, 466] on div "10 / page" at bounding box center [1284, 464] width 42 height 21
click at [1262, 448] on li "50 / page" at bounding box center [1274, 452] width 68 height 23
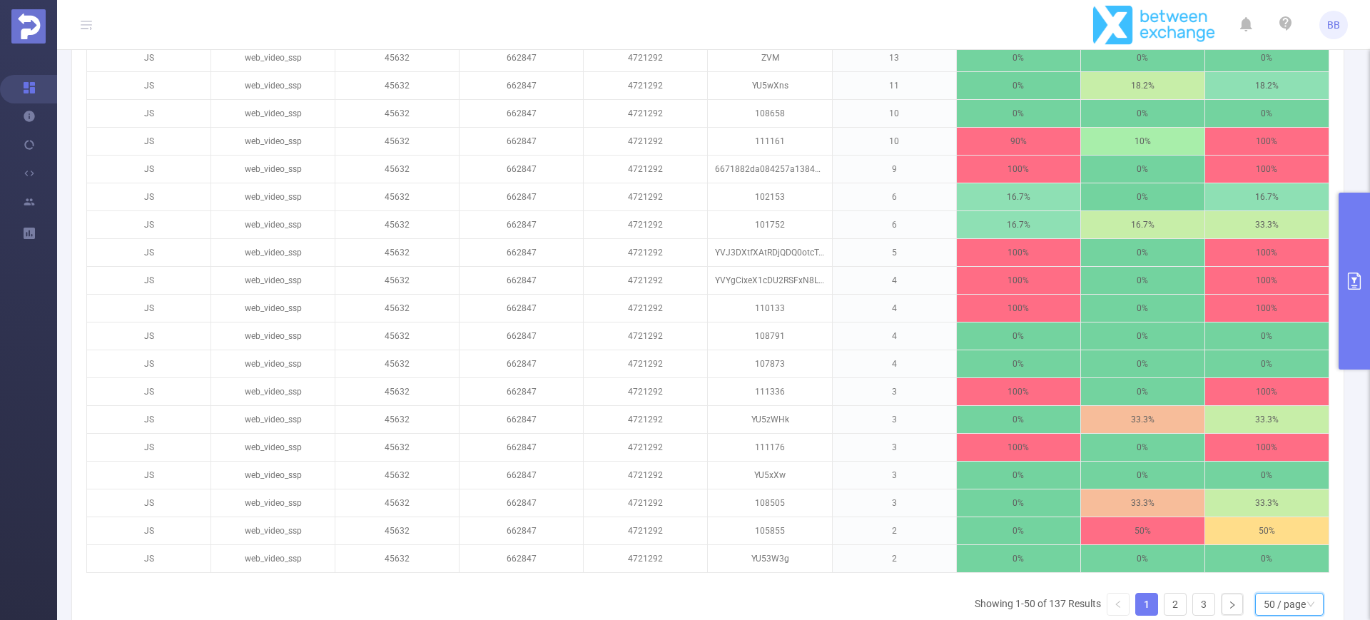
scroll to position [1491, 0]
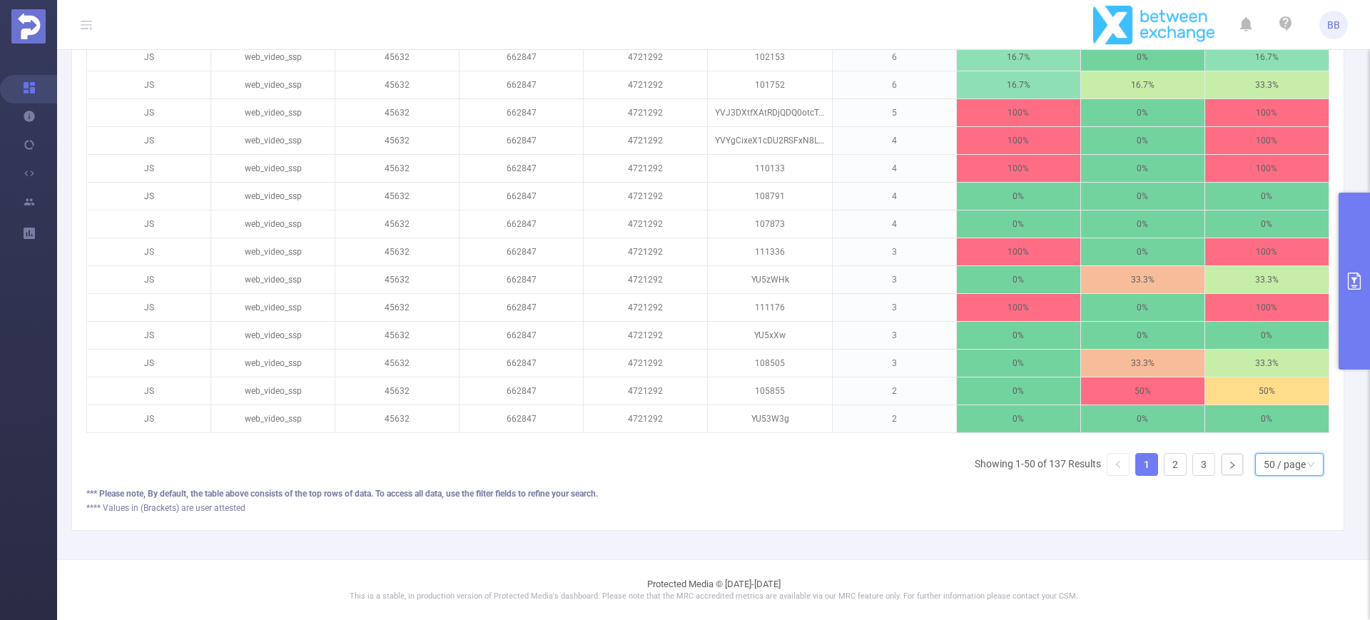
click at [1263, 454] on div "50 / page" at bounding box center [1284, 464] width 42 height 21
click at [1262, 372] on li "20 / page" at bounding box center [1274, 383] width 68 height 23
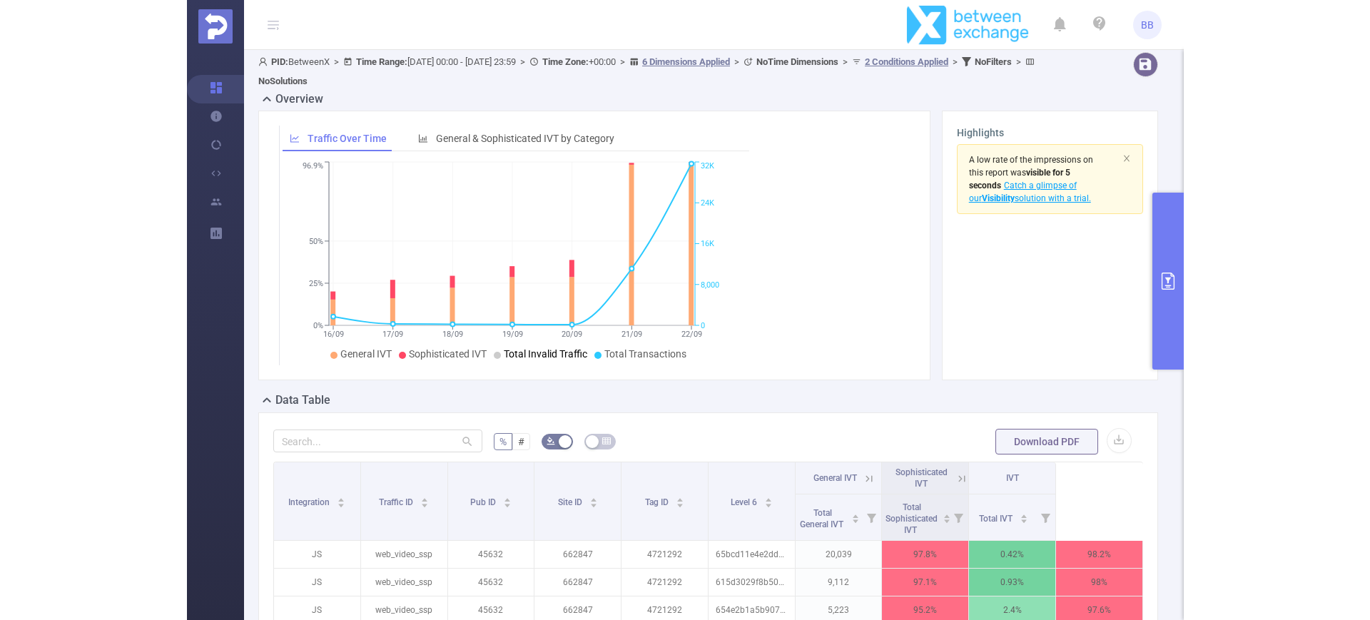
scroll to position [3, 0]
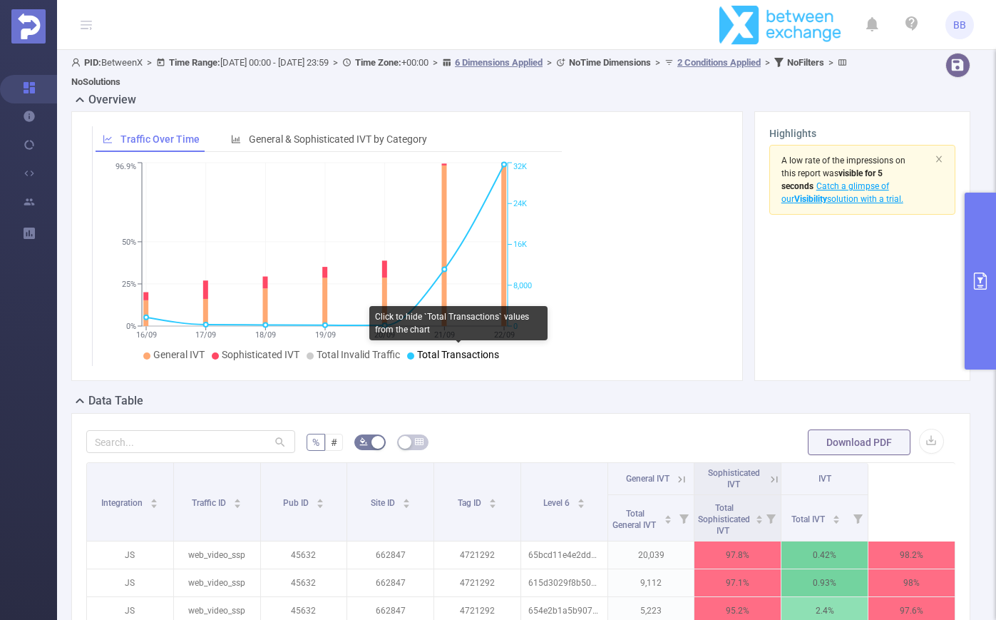
click at [438, 352] on span "Total Transactions" at bounding box center [458, 354] width 82 height 11
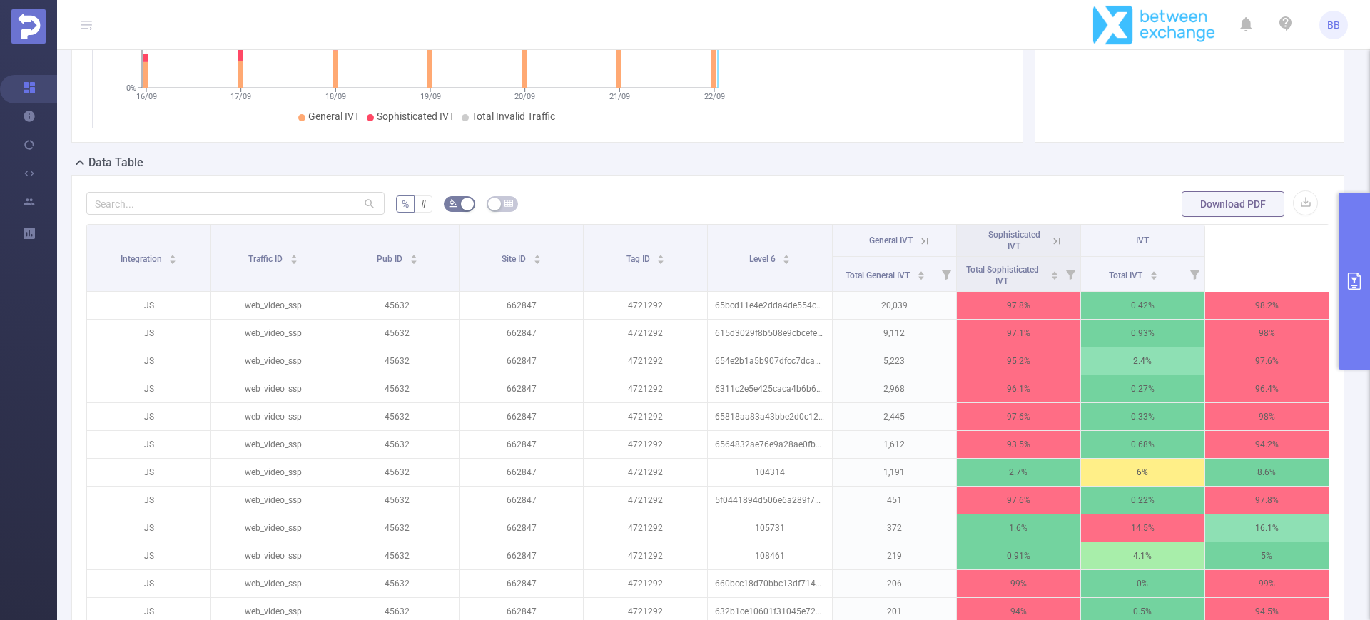
scroll to position [213, 0]
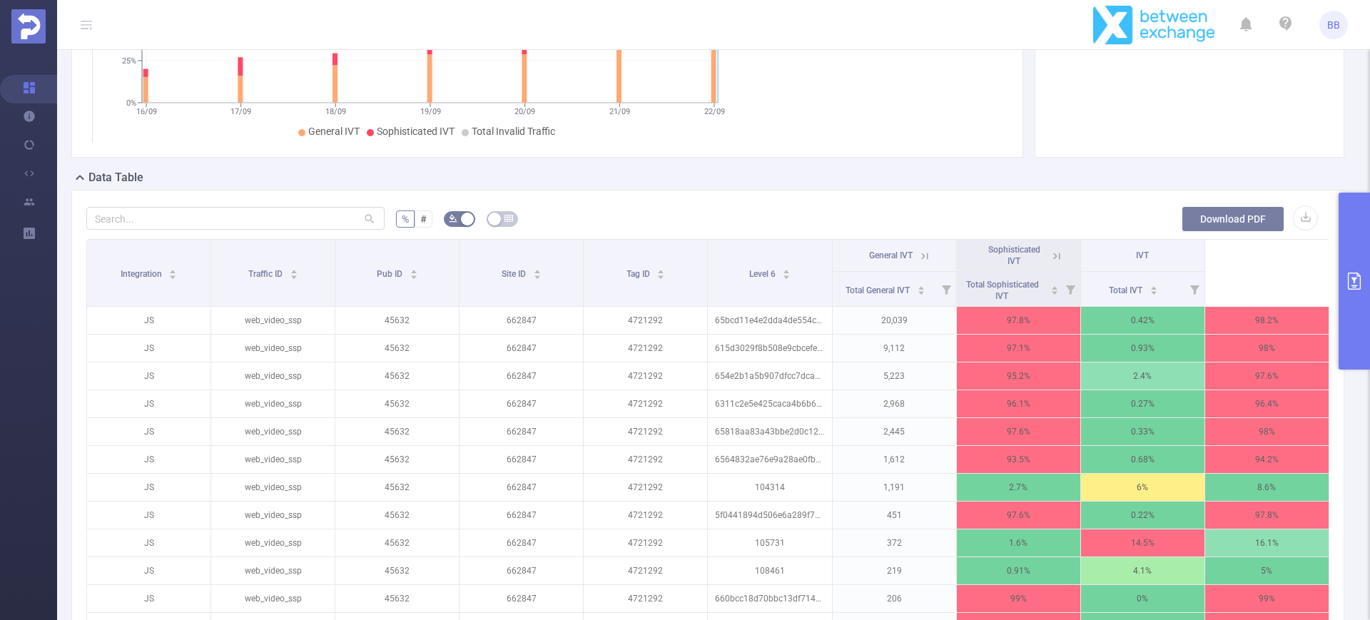
click at [1240, 222] on button "Download PDF" at bounding box center [1232, 219] width 103 height 26
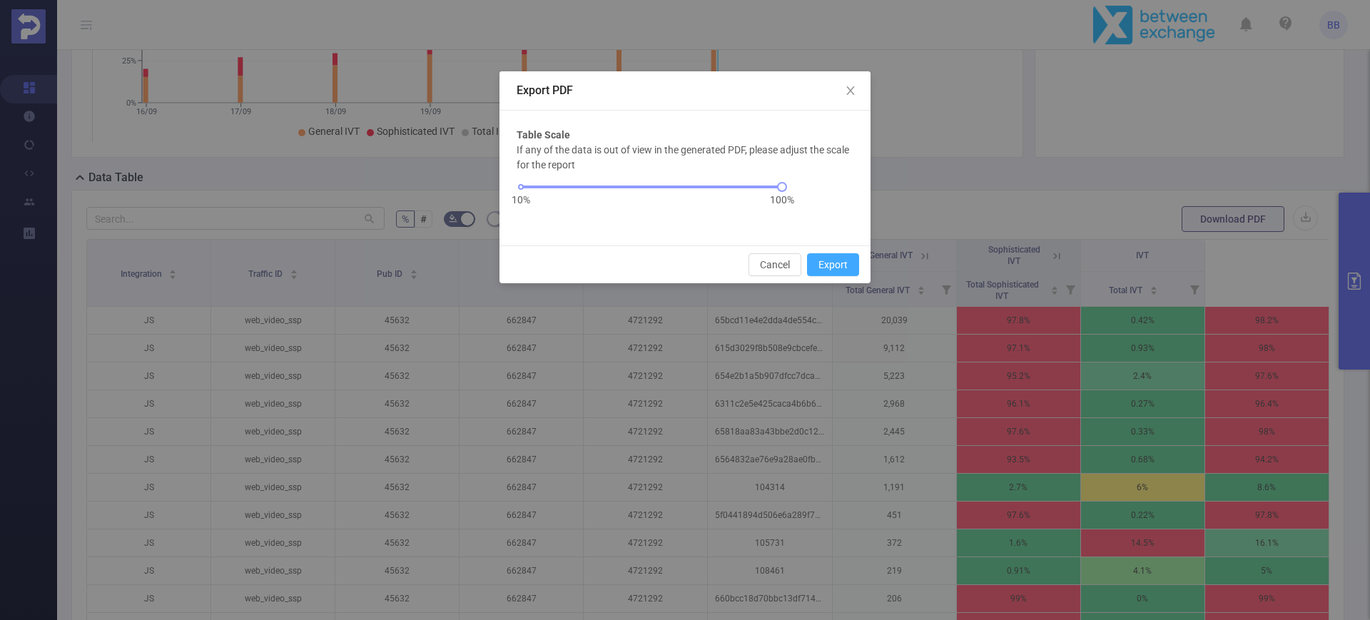
click at [844, 260] on button "Export" at bounding box center [833, 264] width 52 height 23
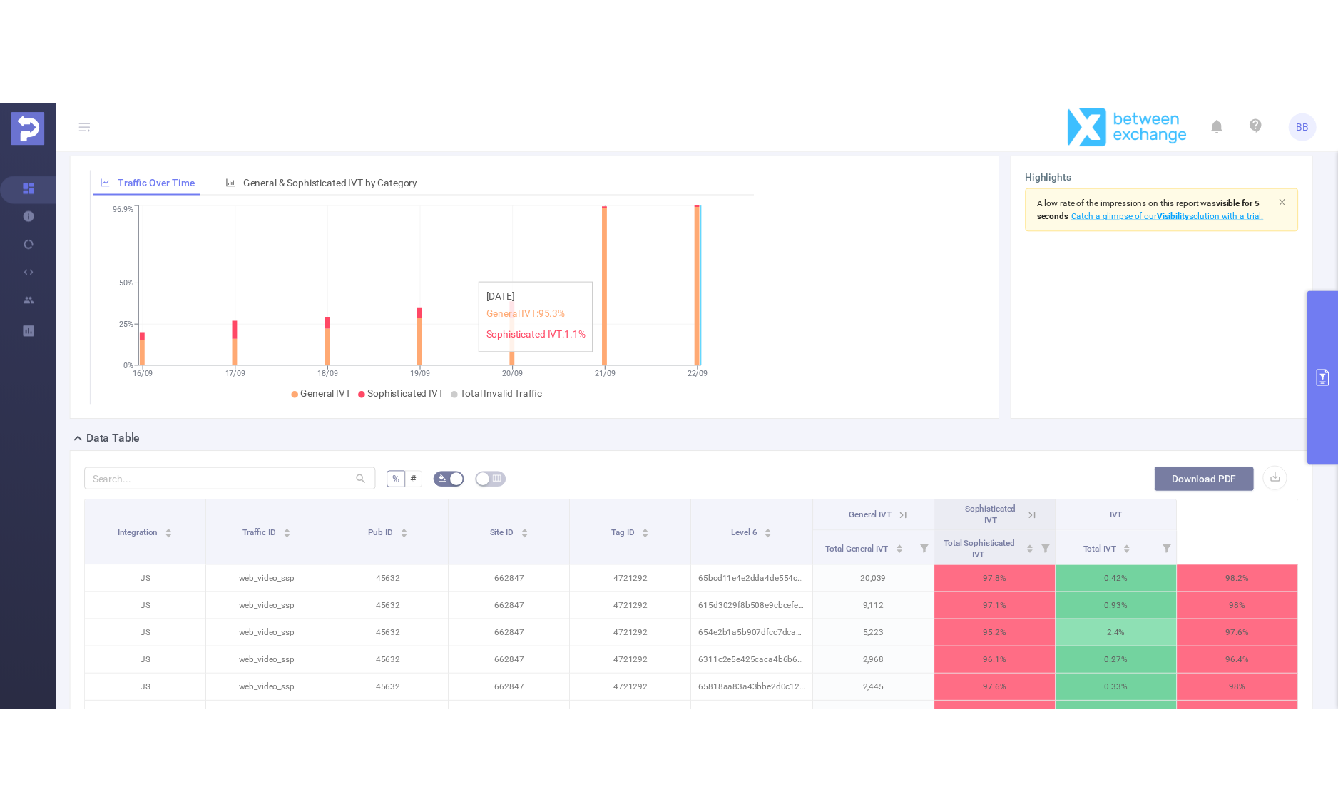
scroll to position [0, 0]
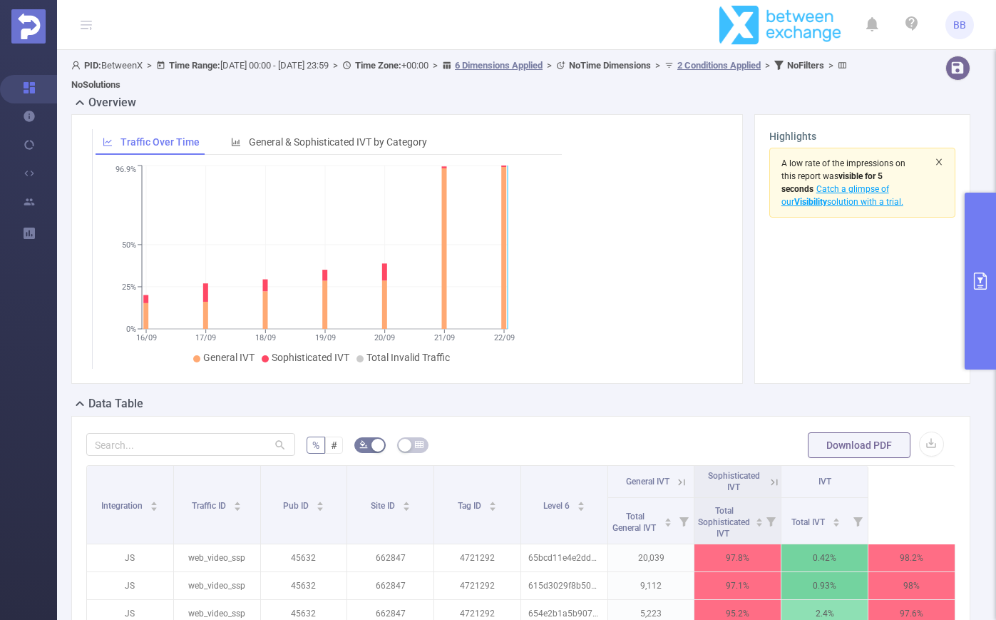
click at [935, 164] on icon "icon: close" at bounding box center [939, 162] width 9 height 9
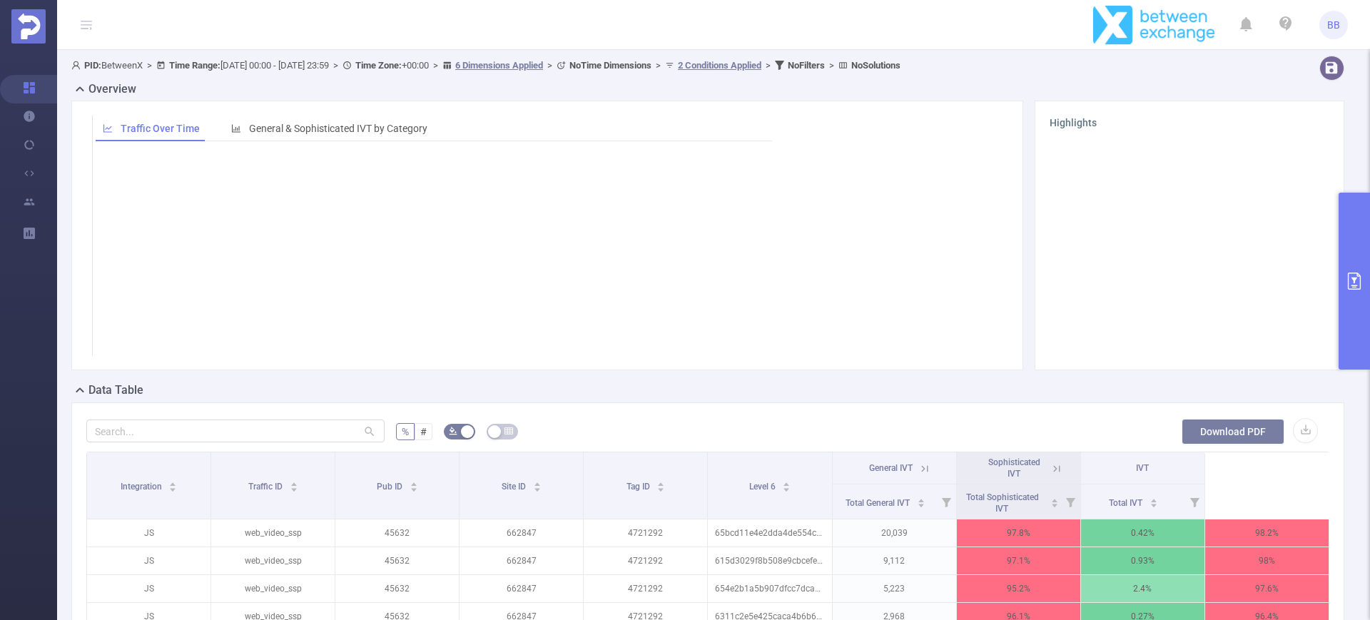
click at [1207, 419] on button "Download PDF" at bounding box center [1232, 432] width 103 height 26
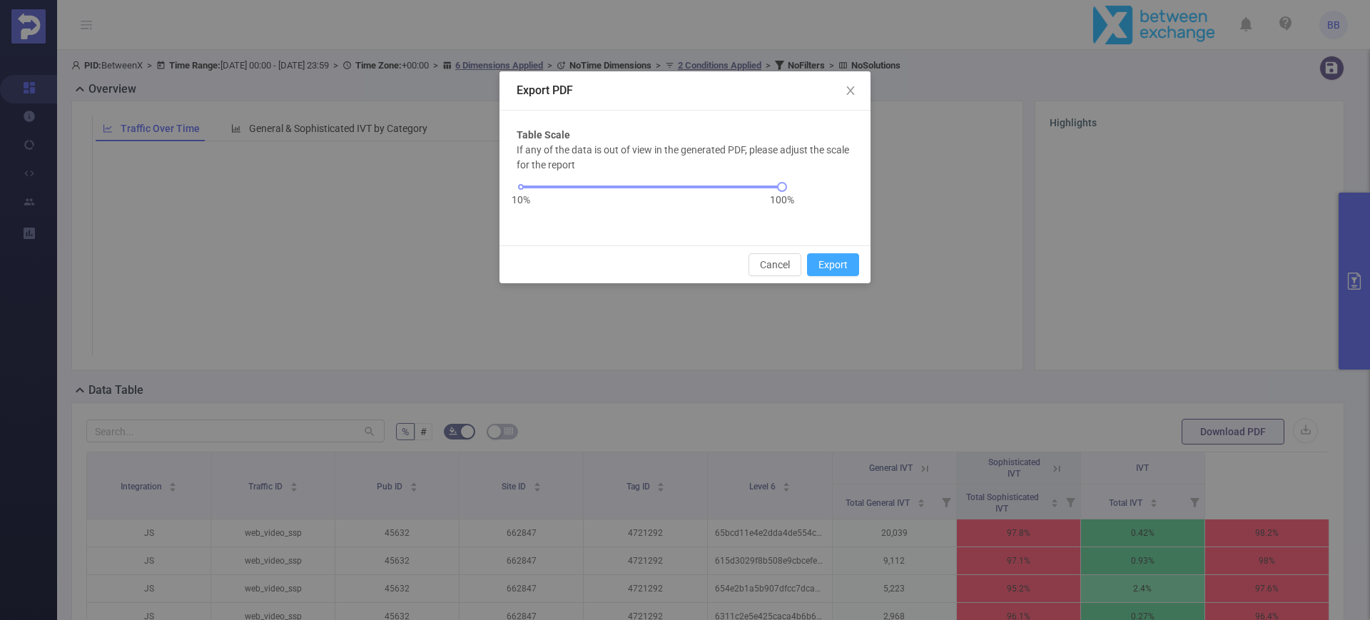
click at [836, 262] on button "Export" at bounding box center [833, 264] width 52 height 23
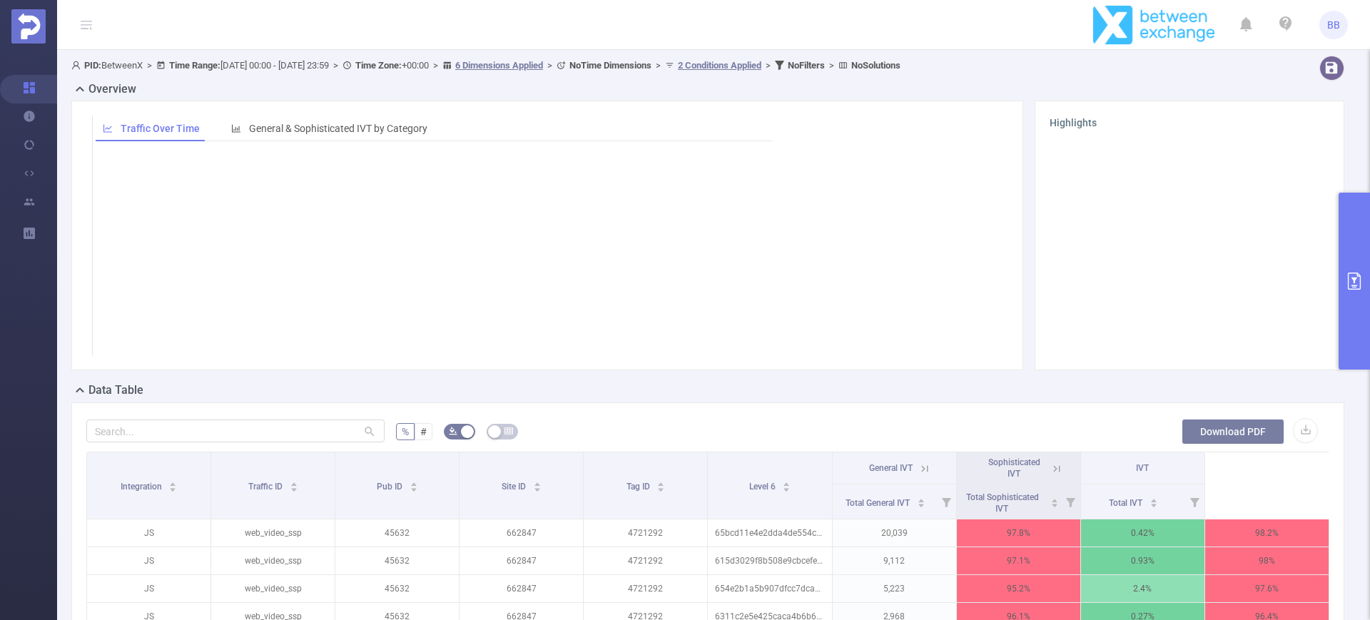
click at [1235, 419] on button "Download PDF" at bounding box center [1232, 432] width 103 height 26
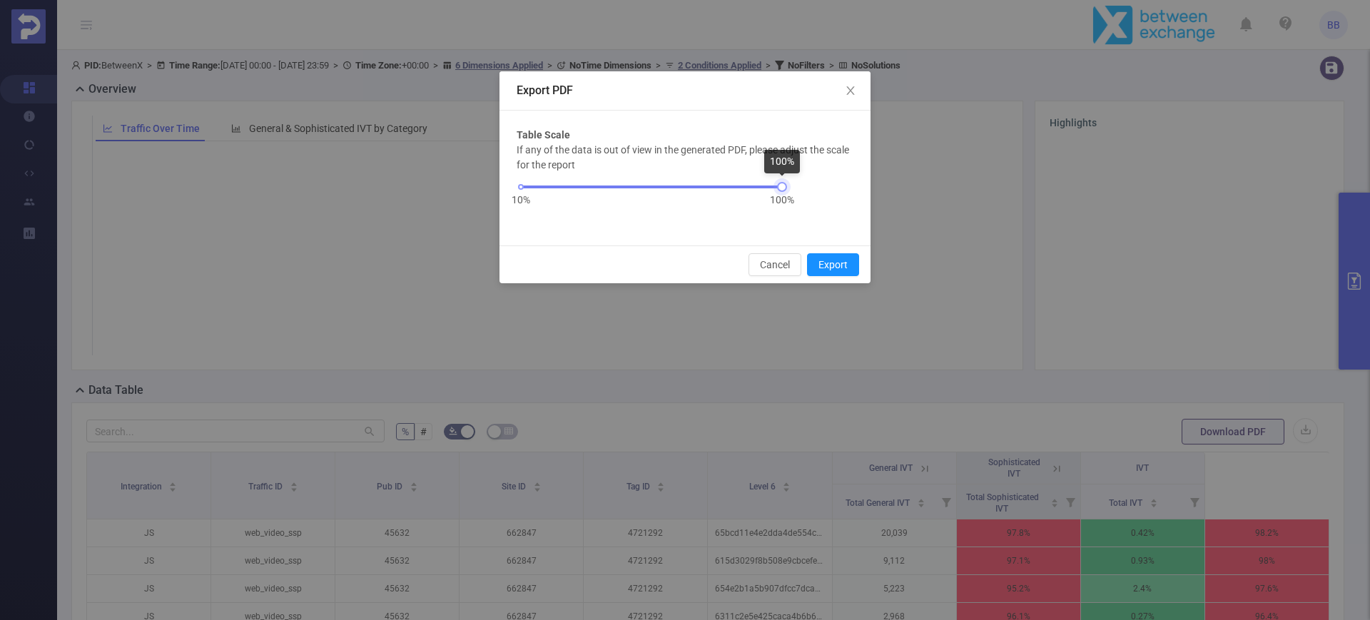
drag, startPoint x: 781, startPoint y: 185, endPoint x: 750, endPoint y: 186, distance: 30.7
click at [777, 186] on div at bounding box center [782, 187] width 10 height 10
drag, startPoint x: 750, startPoint y: 186, endPoint x: 686, endPoint y: 191, distance: 64.4
click at [686, 191] on div "10% 100%" at bounding box center [651, 192] width 270 height 39
click at [767, 260] on button "Cancel" at bounding box center [774, 264] width 53 height 23
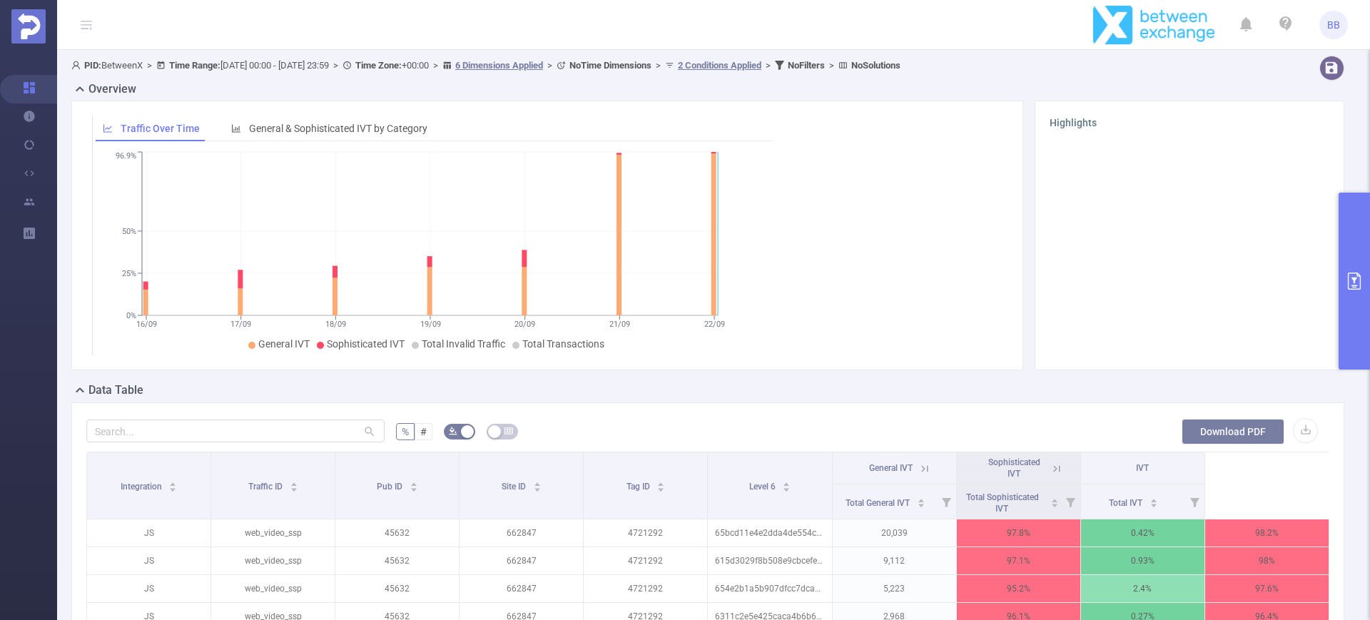
drag, startPoint x: 115, startPoint y: 104, endPoint x: 1211, endPoint y: 430, distance: 1143.8
click at [1211, 430] on button "Download PDF" at bounding box center [1232, 432] width 103 height 26
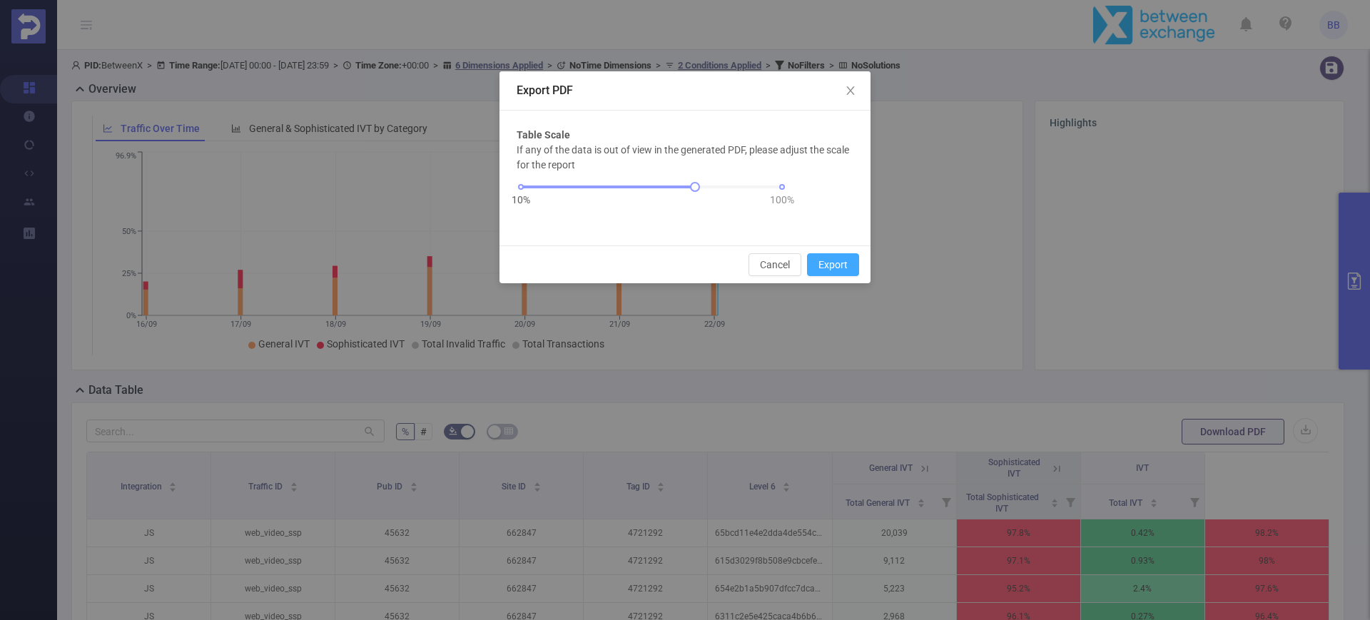
click at [832, 257] on button "Export" at bounding box center [833, 264] width 52 height 23
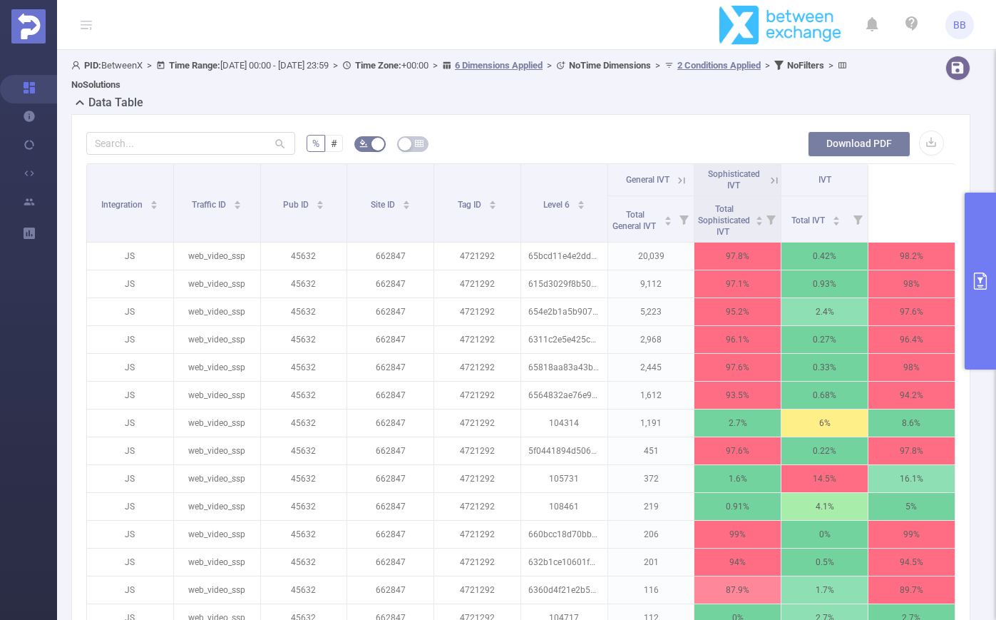
click at [877, 141] on button "Download PDF" at bounding box center [859, 144] width 103 height 26
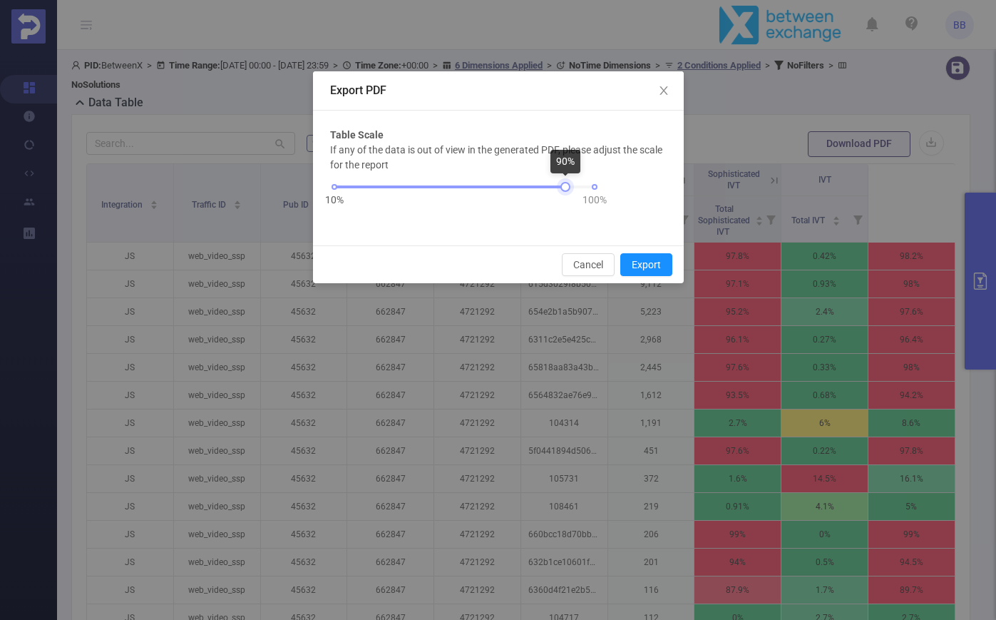
drag, startPoint x: 504, startPoint y: 184, endPoint x: 556, endPoint y: 199, distance: 54.2
click at [556, 199] on div "10% 100%" at bounding box center [465, 192] width 270 height 39
click at [648, 267] on button "Export" at bounding box center [647, 264] width 52 height 23
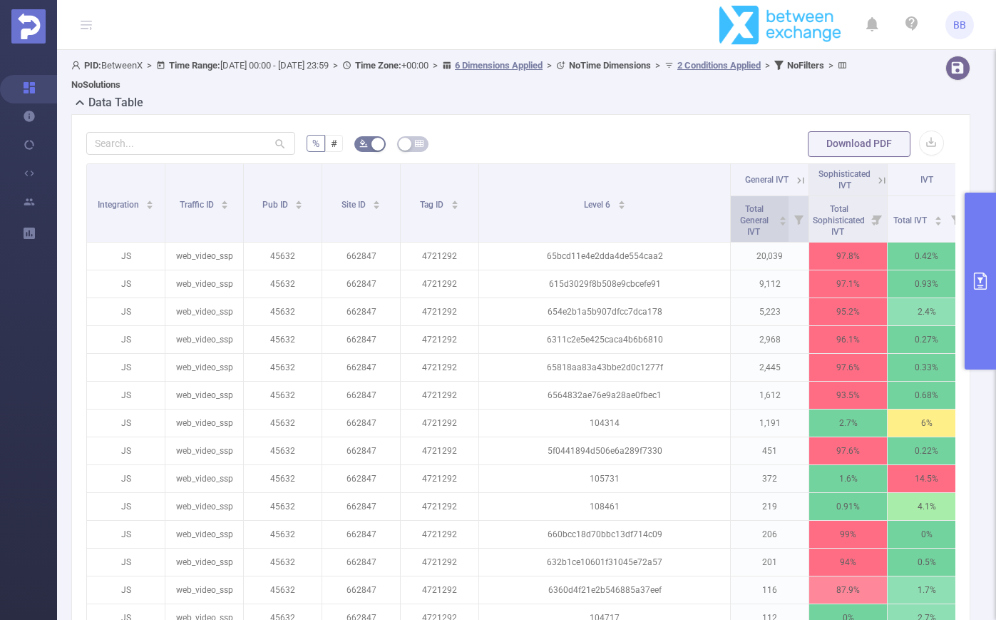
drag, startPoint x: 600, startPoint y: 186, endPoint x: 738, endPoint y: 207, distance: 139.9
click at [738, 207] on thead "Integration Traffic ID Pub ID Site ID Tag ID Level 6 Total Transactions General…" at bounding box center [566, 203] width 958 height 78
drag, startPoint x: 738, startPoint y: 207, endPoint x: 688, endPoint y: 116, distance: 103.4
click at [688, 116] on div "% # Download PDF Integration Traffic ID Pub ID Site ID Tag ID Level 6 Total Tra…" at bounding box center [520, 505] width 899 height 782
click at [848, 134] on button "Download PDF" at bounding box center [859, 144] width 103 height 26
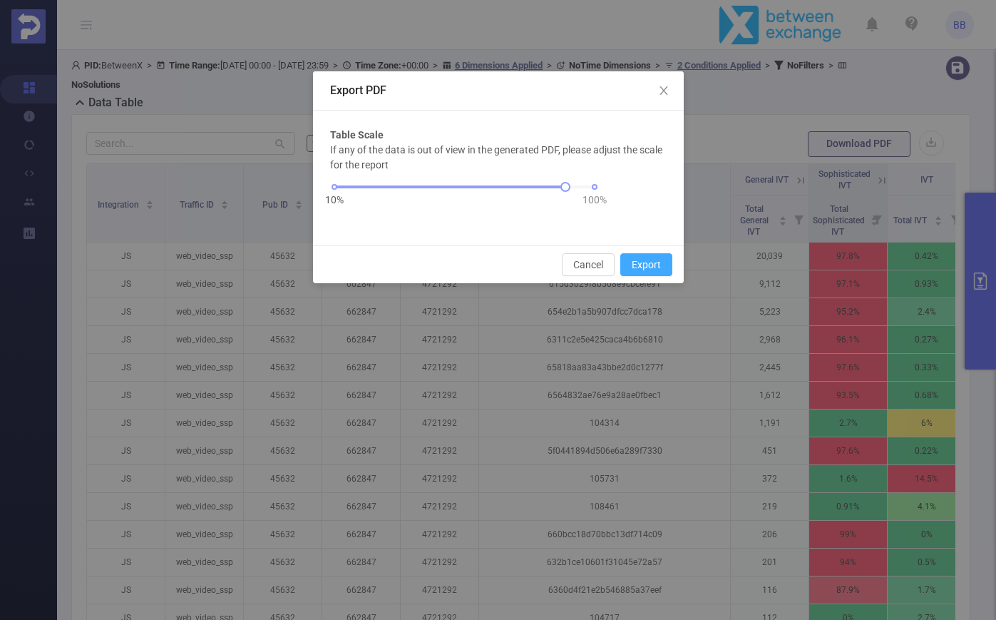
click at [650, 260] on button "Export" at bounding box center [647, 264] width 52 height 23
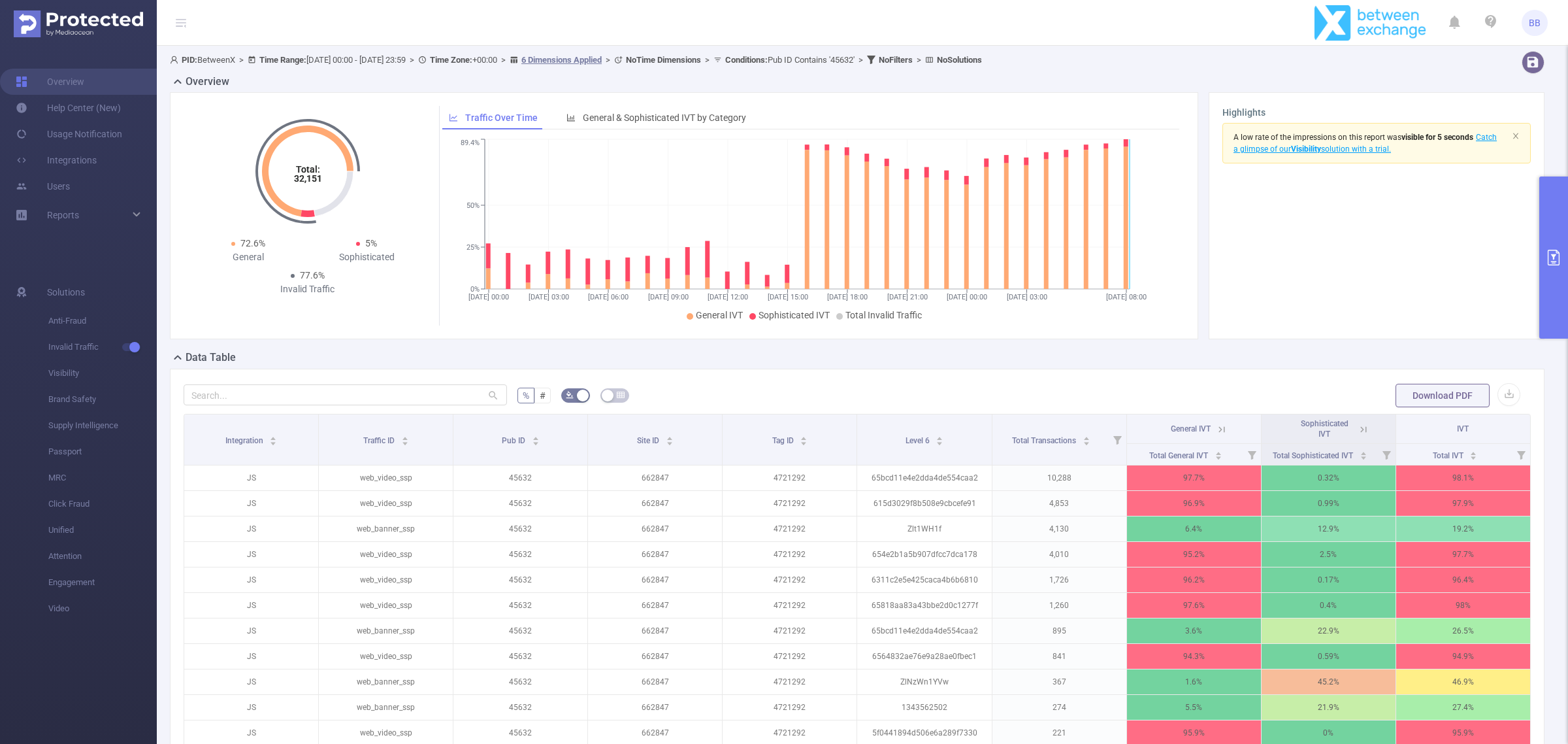
click at [1254, 272] on button "primary" at bounding box center [1553, 257] width 28 height 162
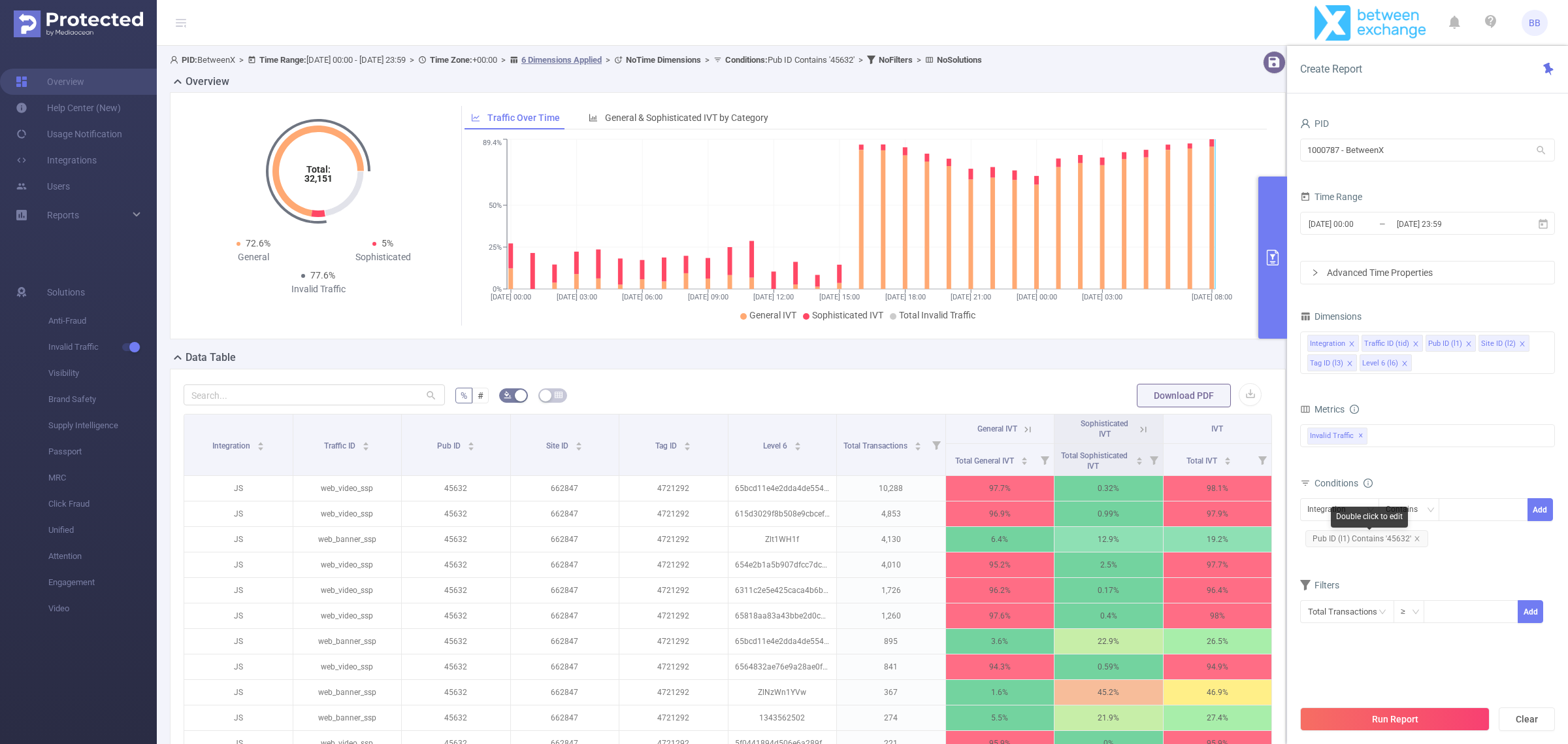
click at [1254, 537] on span "Pub ID (l1) Contains '45632'" at bounding box center [1367, 538] width 123 height 17
click at [1254, 537] on icon "icon: close" at bounding box center [1417, 538] width 6 height 6
click at [1254, 509] on div "Integration" at bounding box center [1331, 509] width 48 height 22
click at [1254, 567] on li "Pub ID (l1)" at bounding box center [1339, 579] width 79 height 21
click at [1254, 510] on input at bounding box center [1449, 509] width 5 height 17
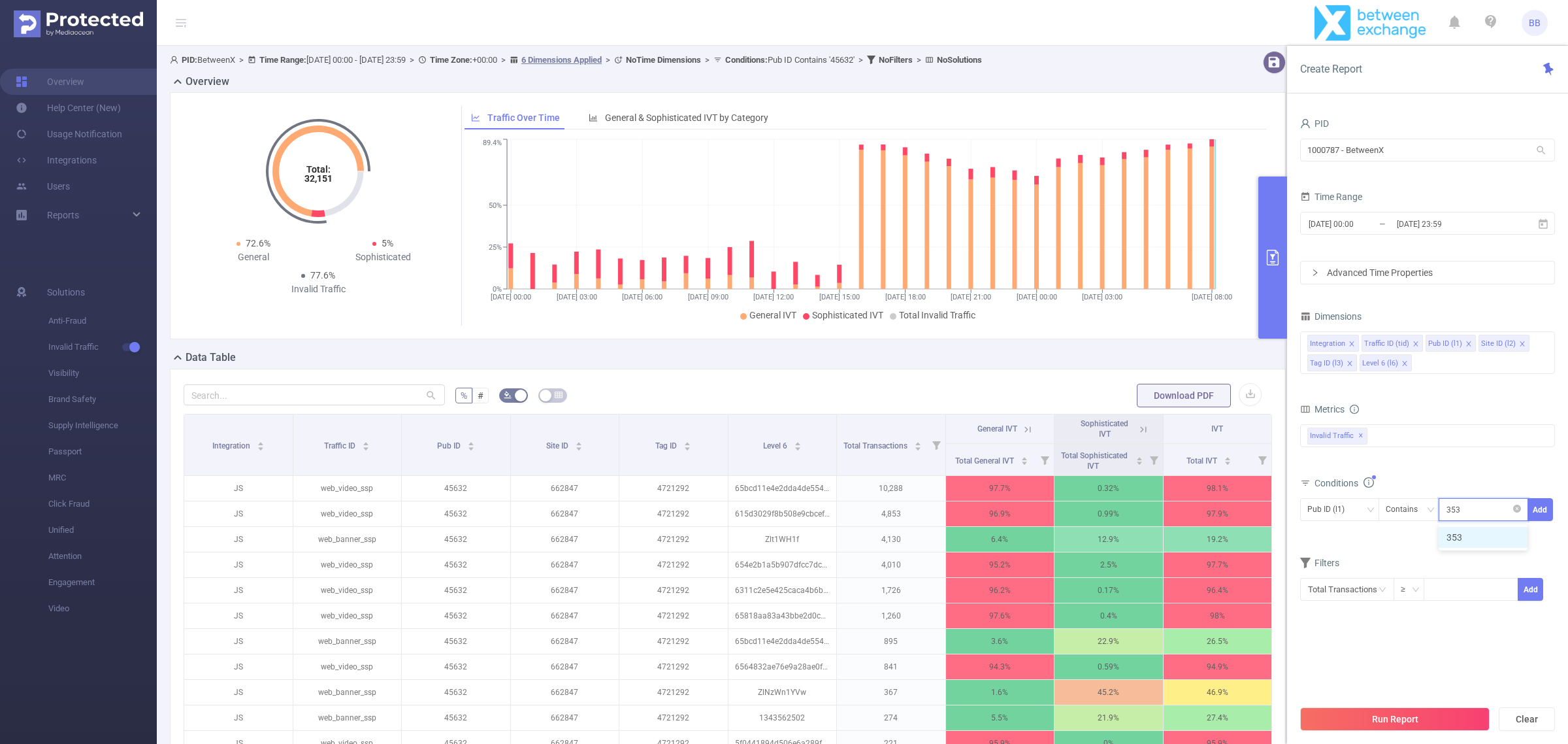
type input "35313"
click at [1254, 456] on div "bp_total bp_adult bp_arms bp_crime bp_death_injury_military bp_piracy bp_hate_a…" at bounding box center [1427, 443] width 255 height 38
click at [1254, 567] on button "Run Report" at bounding box center [1394, 719] width 190 height 24
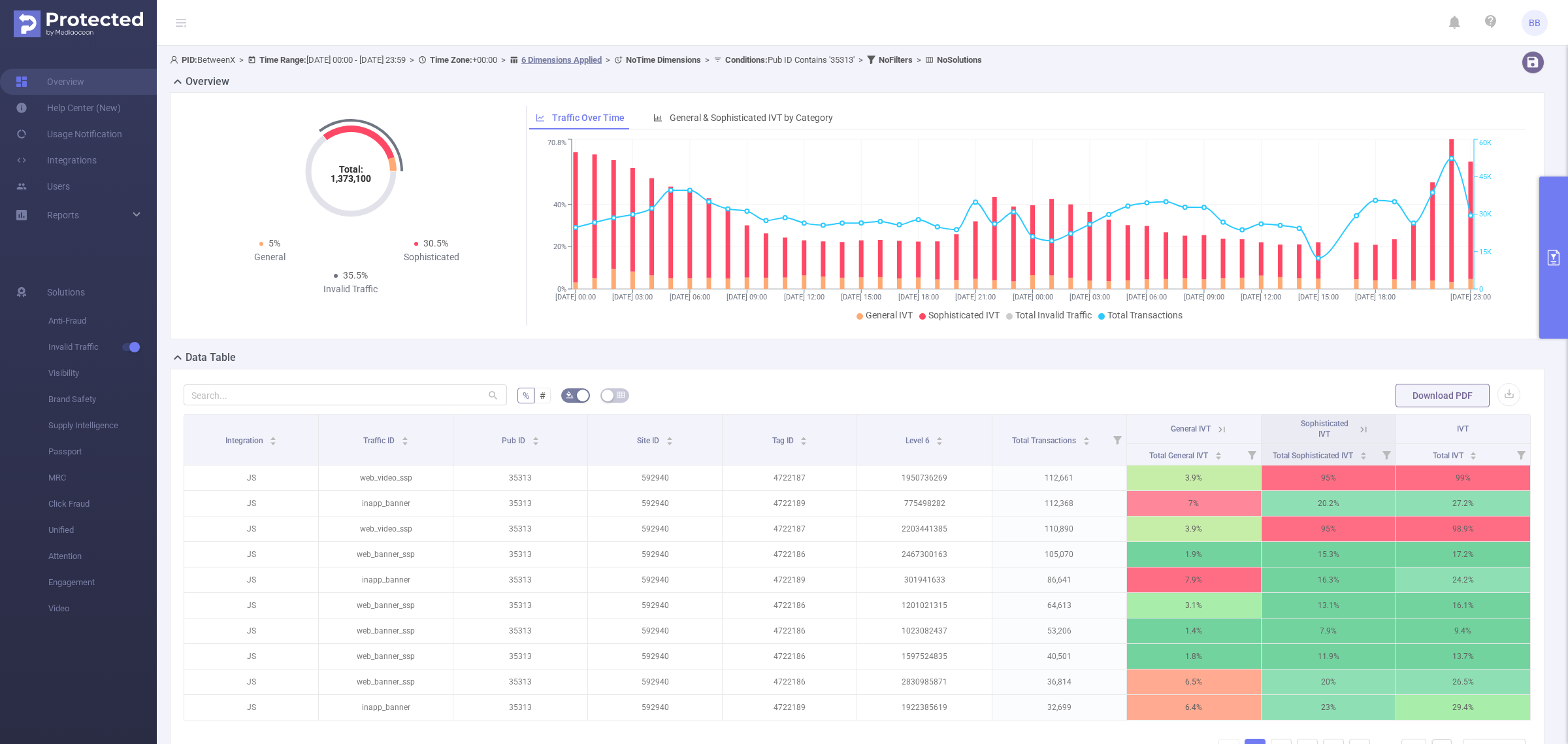
click at [1254, 246] on button "primary" at bounding box center [1553, 257] width 28 height 162
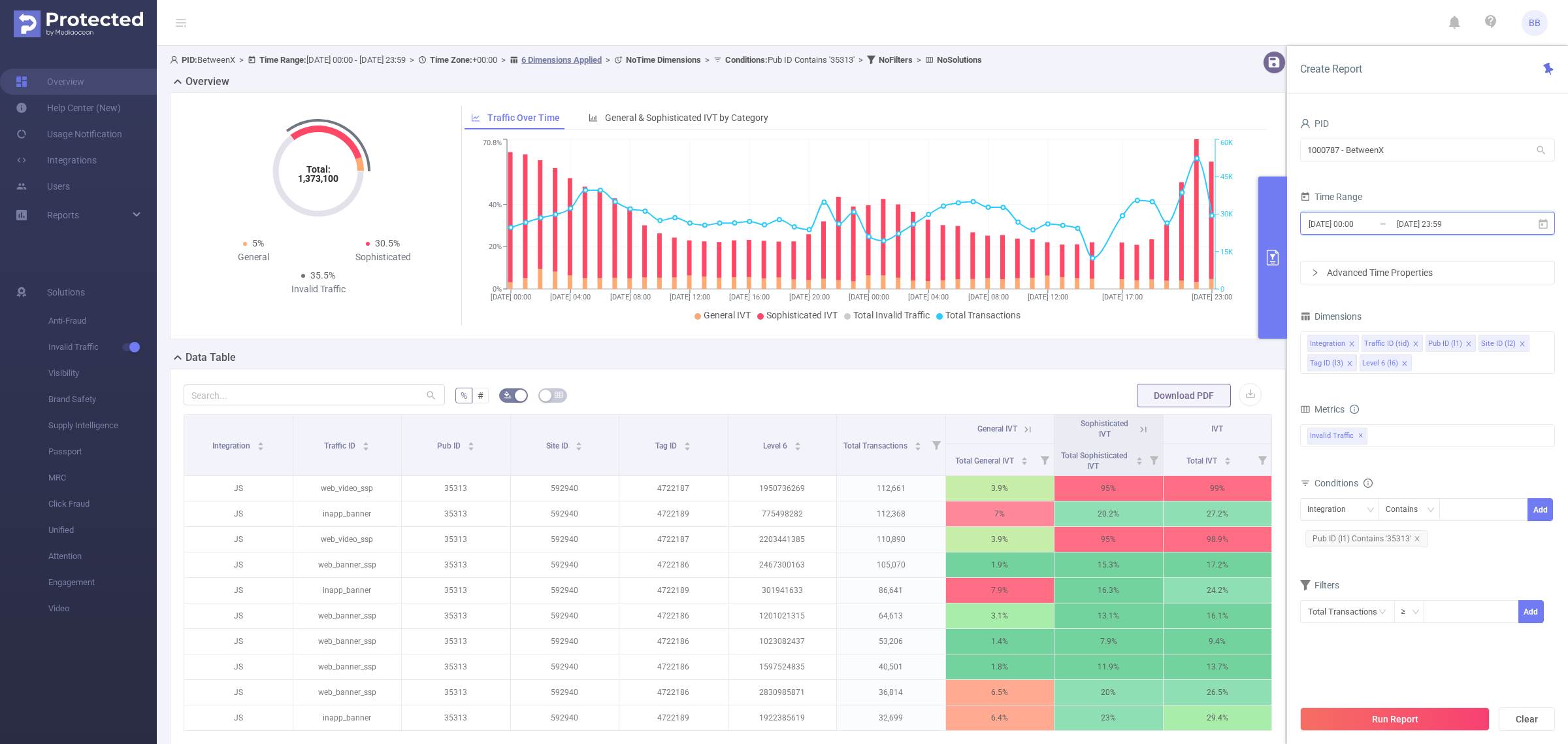
click at [1254, 213] on span "2025-09-21 00:00 _ 2025-09-22 23:59" at bounding box center [1427, 223] width 255 height 23
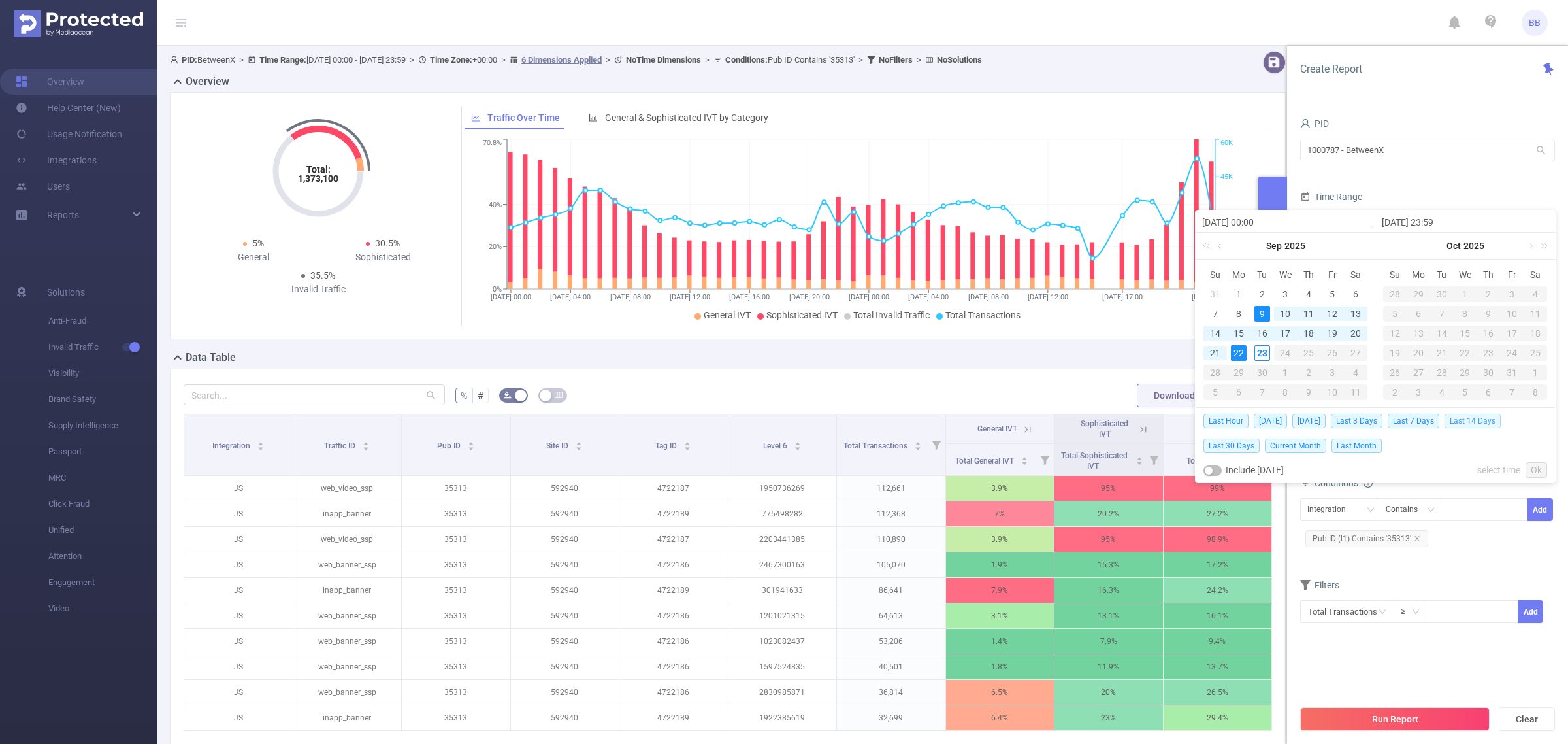
click at [1254, 421] on span "Last 14 Days" at bounding box center [1472, 421] width 56 height 15
type input "2025-09-09 00:00"
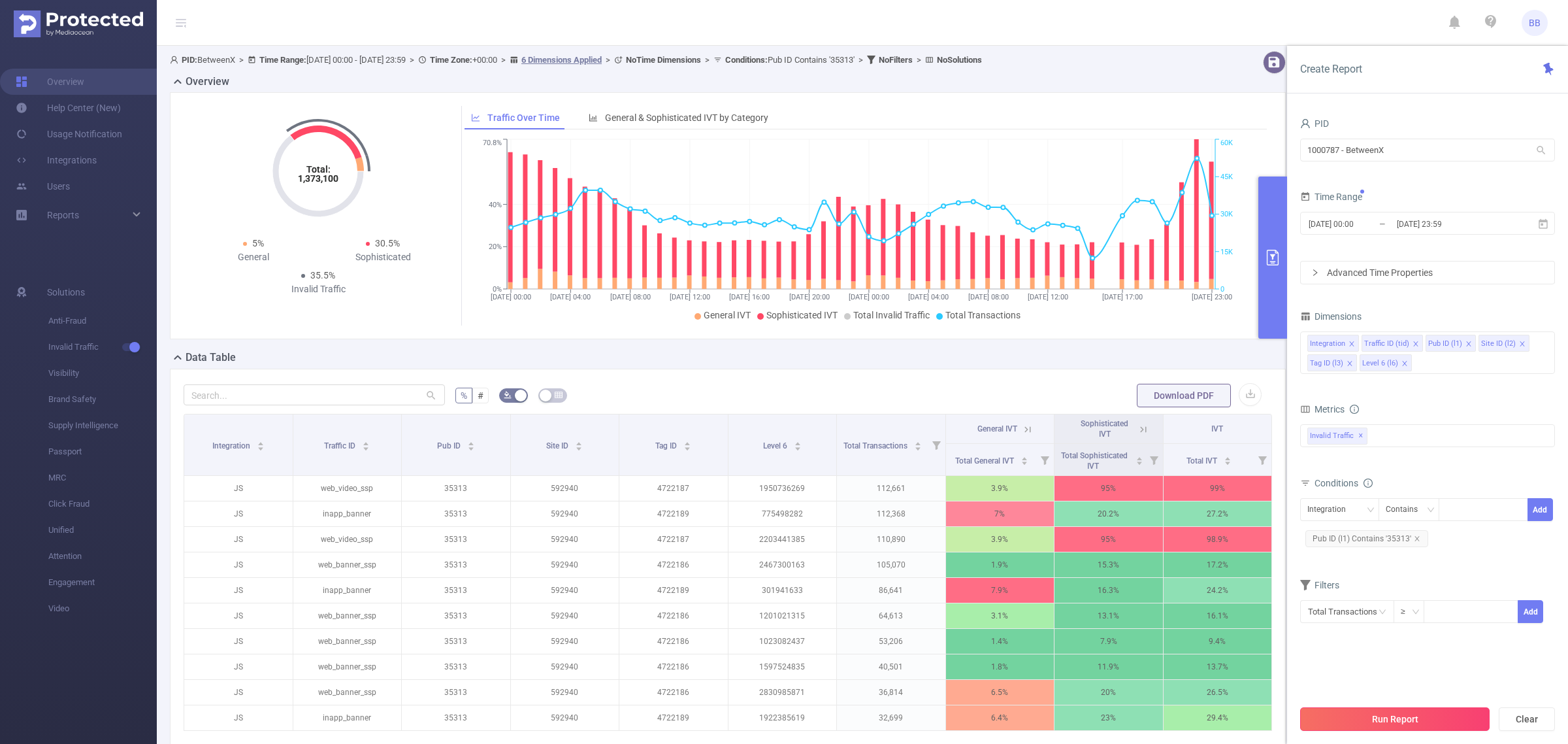
click at [1254, 567] on button "Run Report" at bounding box center [1394, 719] width 190 height 24
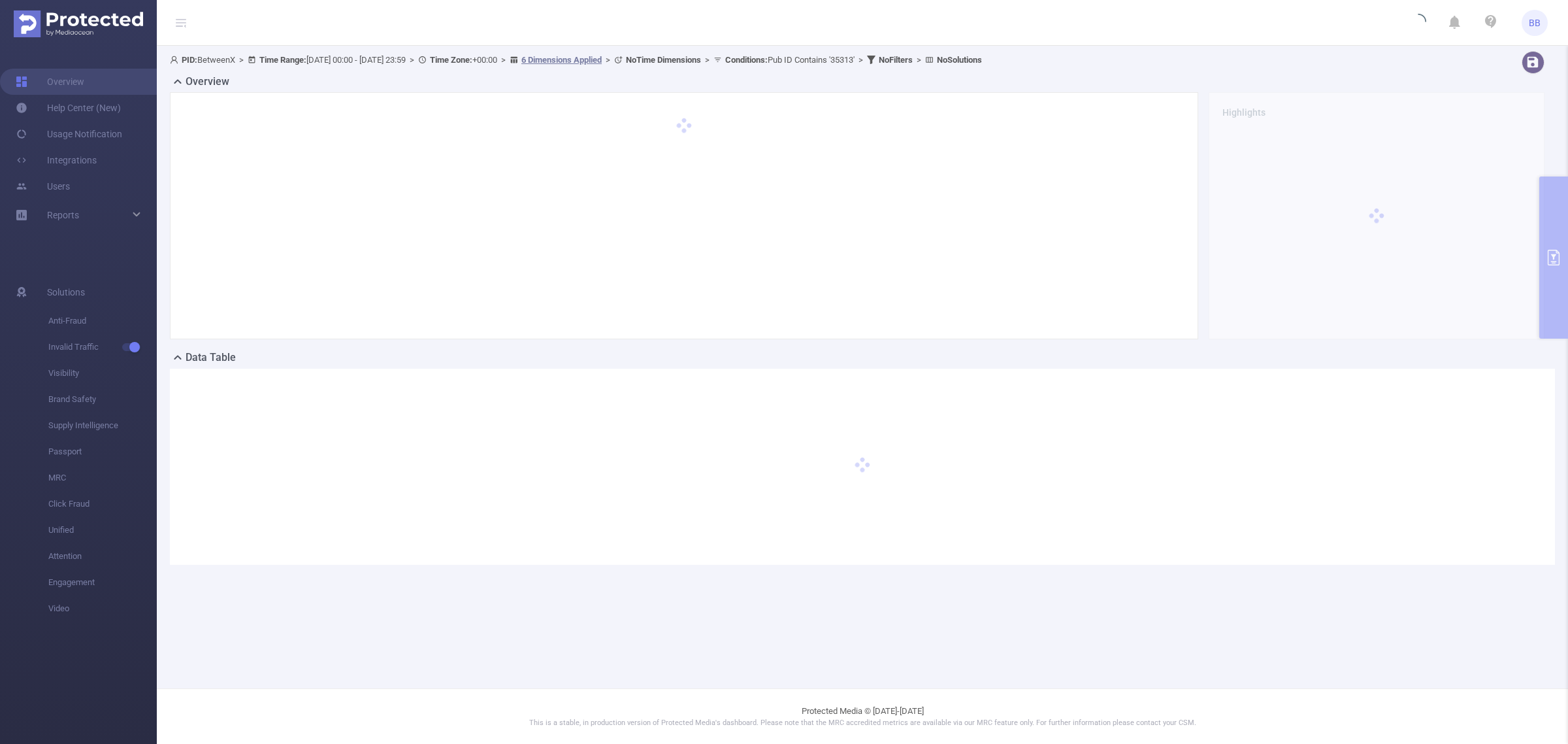
click at [177, 22] on icon at bounding box center [180, 22] width 10 height 1
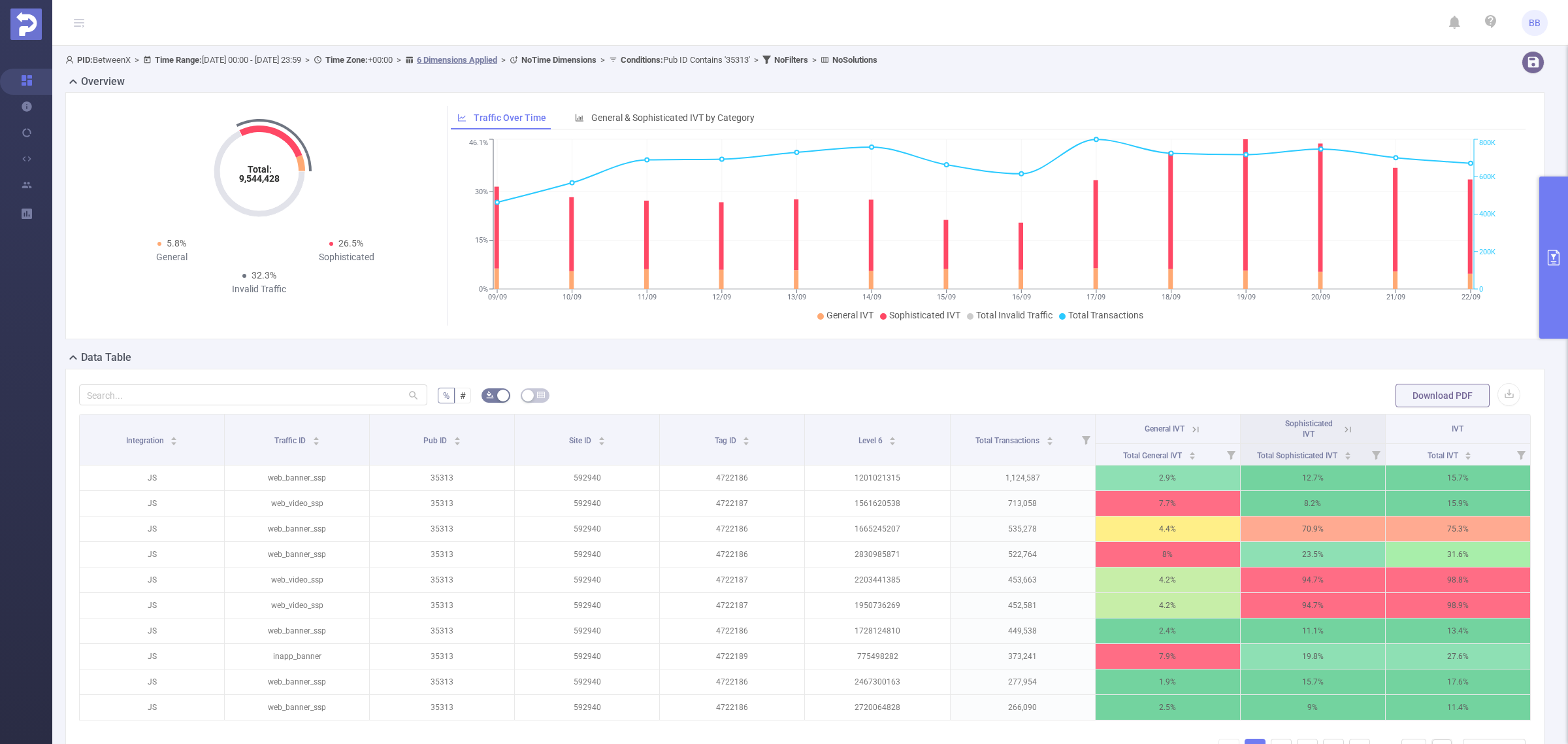
click at [1254, 284] on button "primary" at bounding box center [1553, 257] width 28 height 162
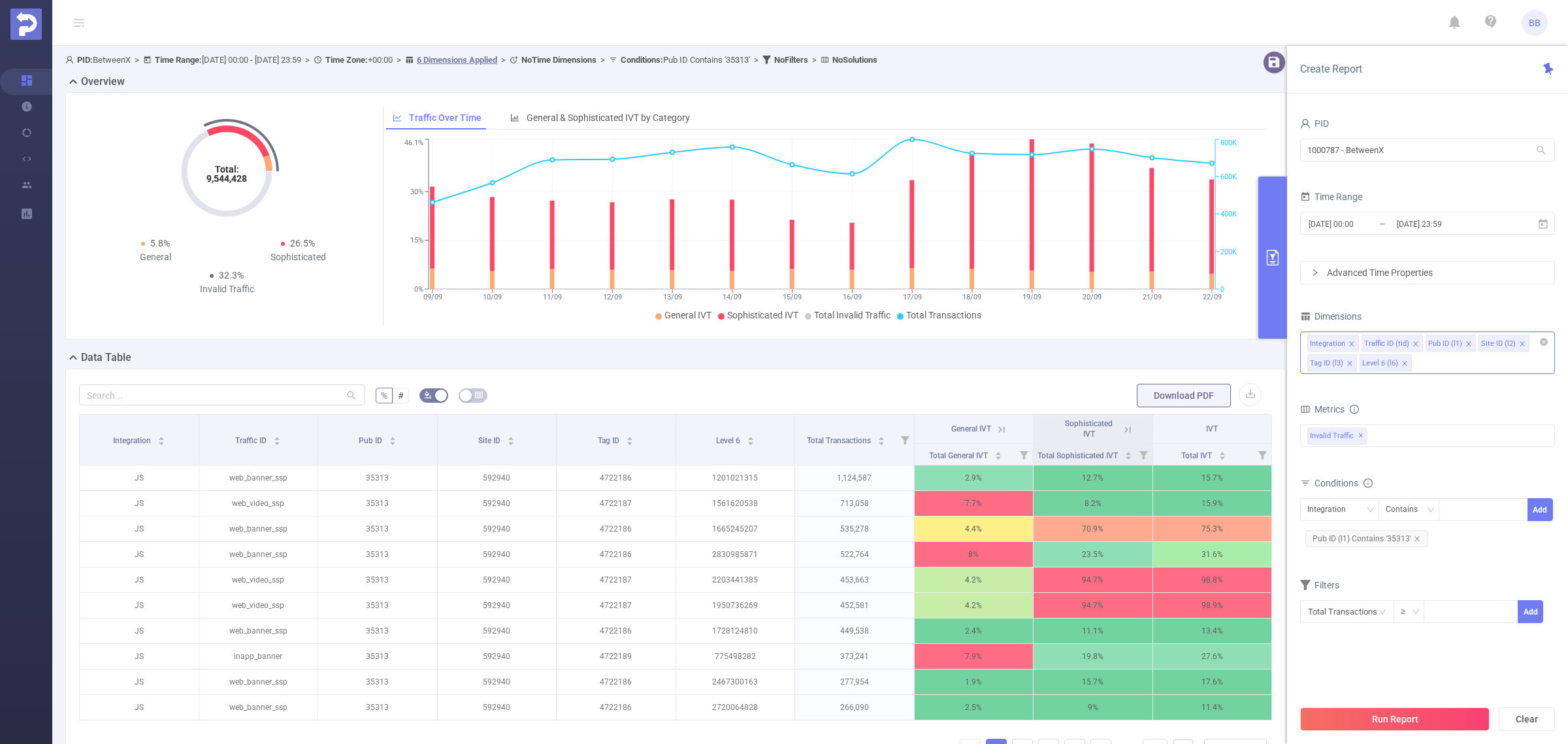
click at [1254, 366] on icon "icon: close" at bounding box center [1404, 363] width 6 height 6
click at [1254, 363] on icon "icon: close" at bounding box center [1349, 363] width 6 height 6
click at [1254, 345] on icon "icon: close" at bounding box center [1521, 344] width 6 height 6
click at [1254, 342] on icon "icon: close" at bounding box center [1351, 343] width 5 height 5
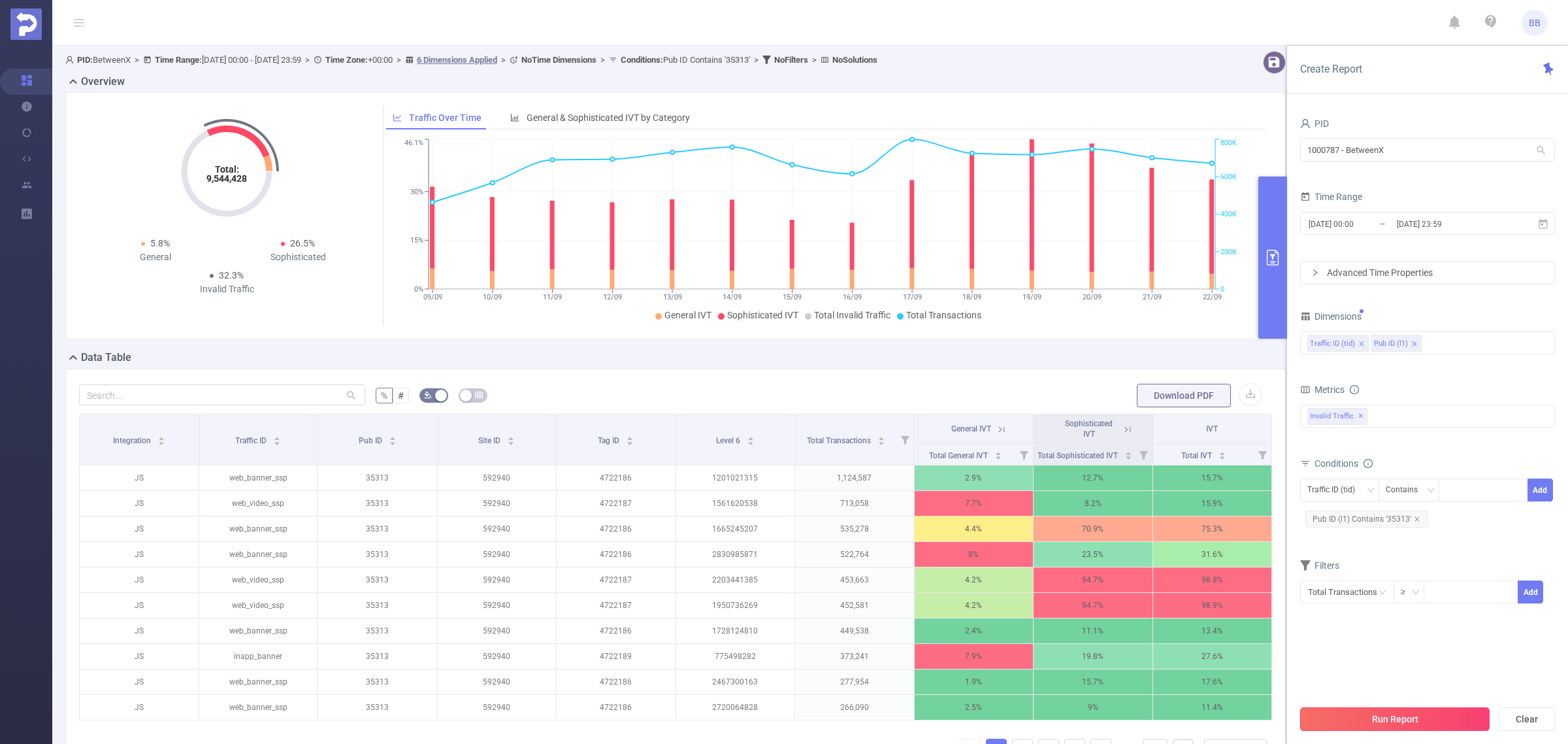
click at [1254, 567] on button "Run Report" at bounding box center [1394, 719] width 190 height 24
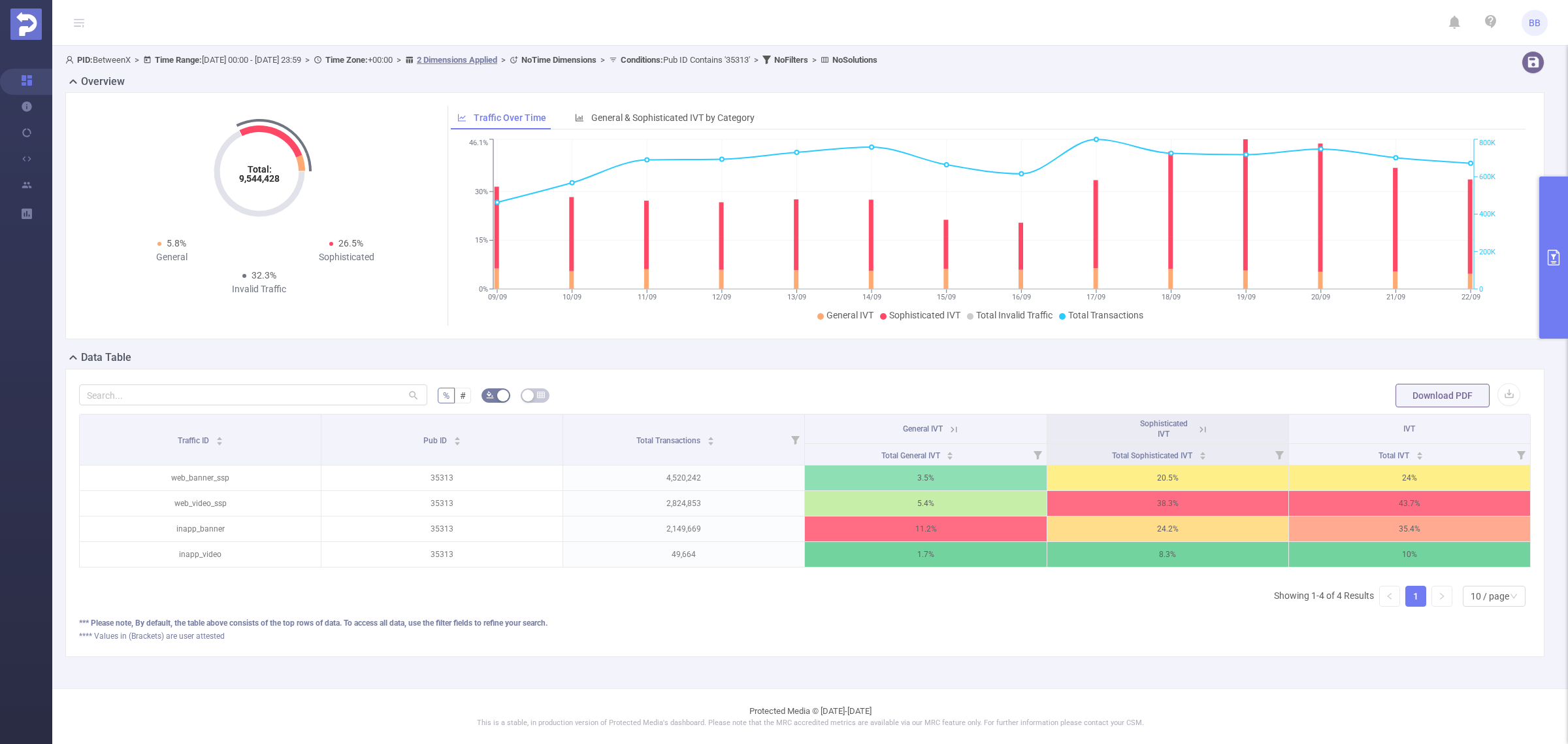
click at [1254, 252] on icon "primary" at bounding box center [1553, 257] width 16 height 16
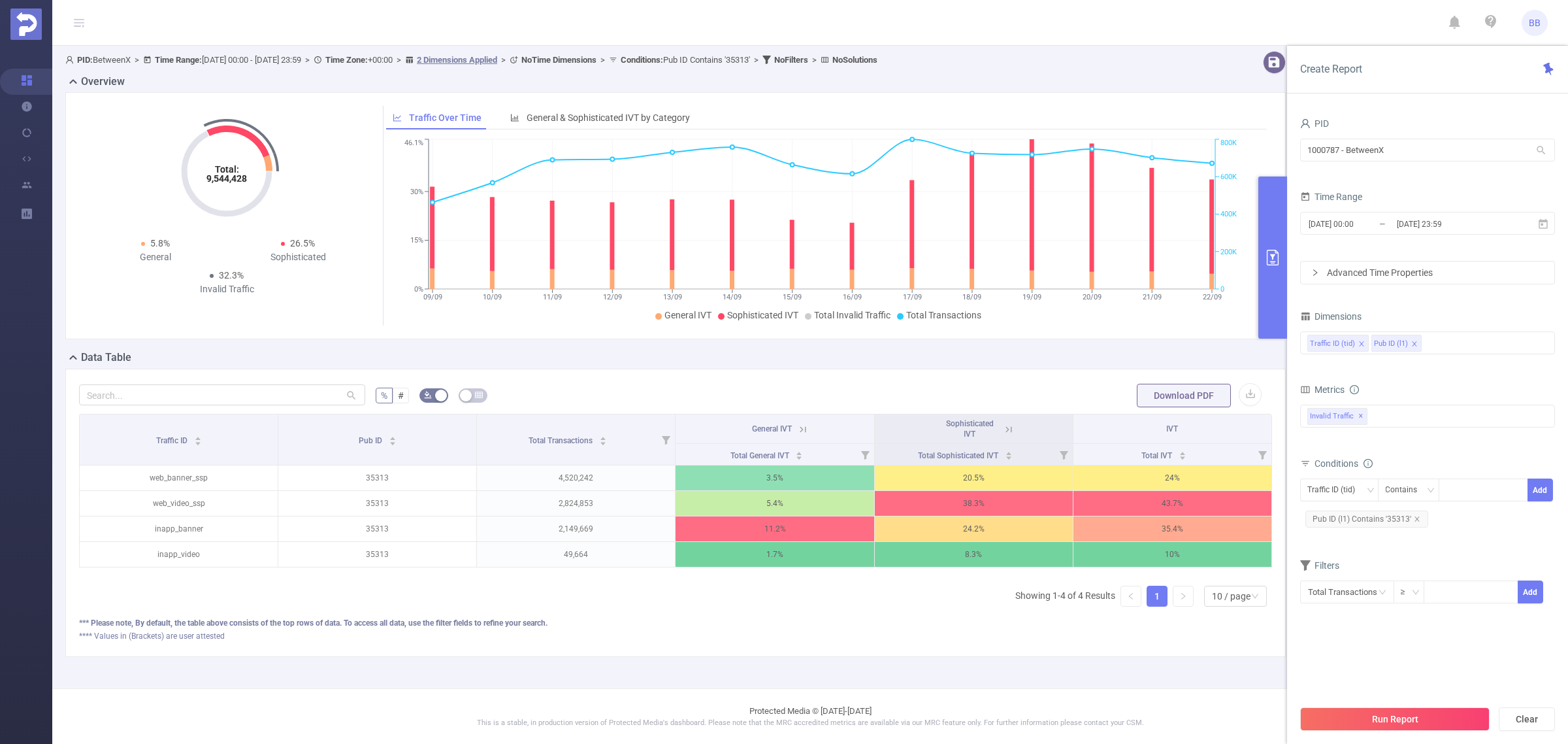
click at [1254, 567] on section "PID 1000787 - BetweenX 1000787 - BetweenX Time Range 2025-09-09 00:00 _ 2025-09…" at bounding box center [1427, 406] width 255 height 584
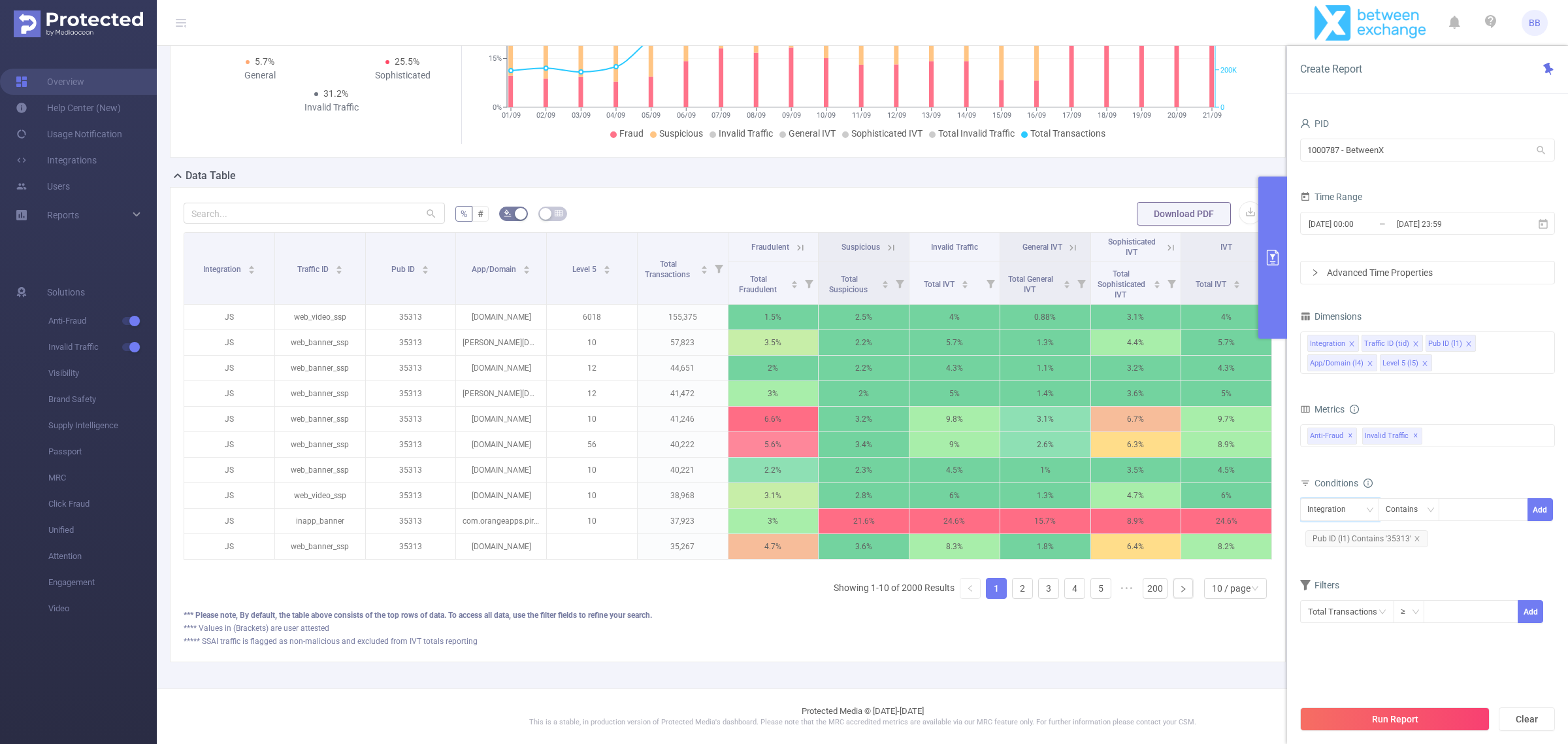
scroll to position [197, 0]
